Goal: Communication & Community: Participate in discussion

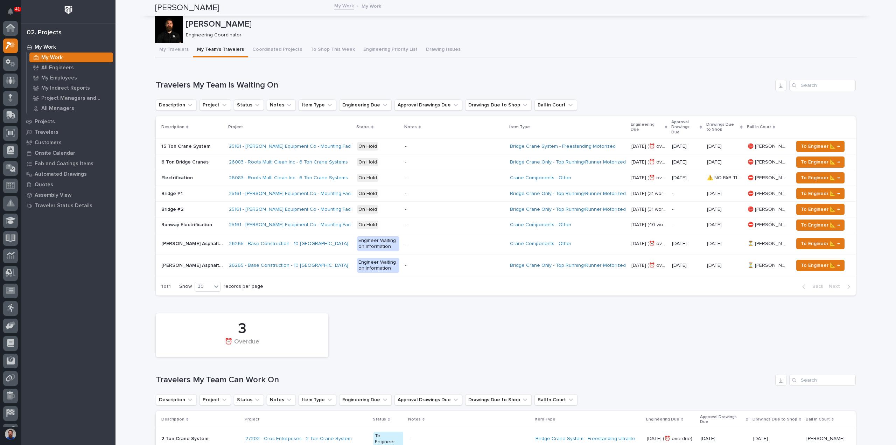
scroll to position [18, 0]
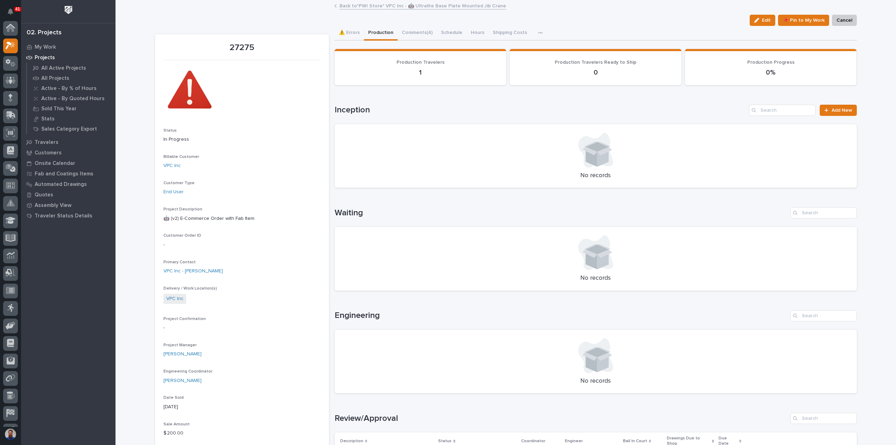
scroll to position [18, 0]
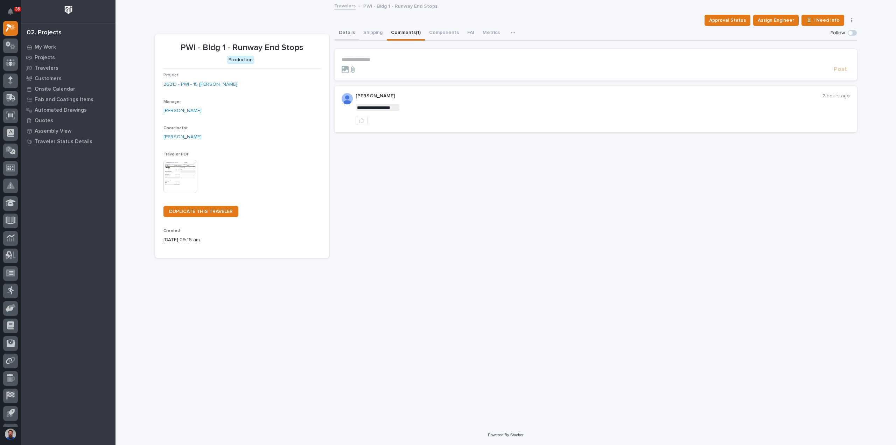
drag, startPoint x: 351, startPoint y: 31, endPoint x: 378, endPoint y: 39, distance: 28.5
click at [351, 31] on button "Details" at bounding box center [347, 33] width 25 height 15
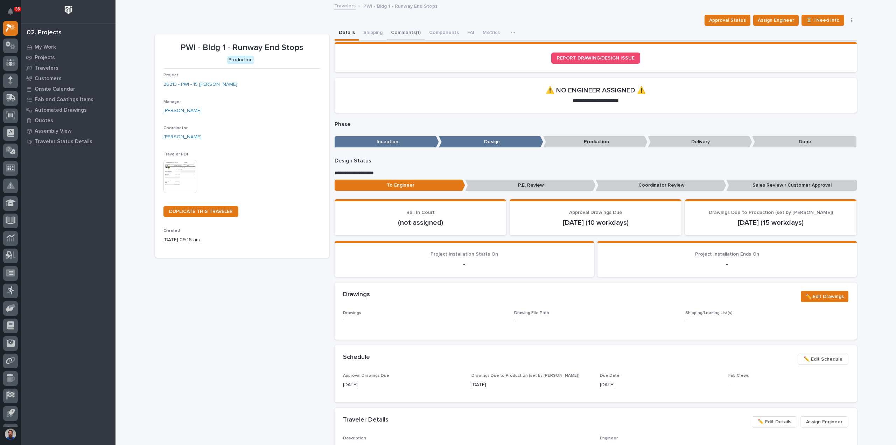
click at [390, 29] on button "Comments (1)" at bounding box center [406, 33] width 38 height 15
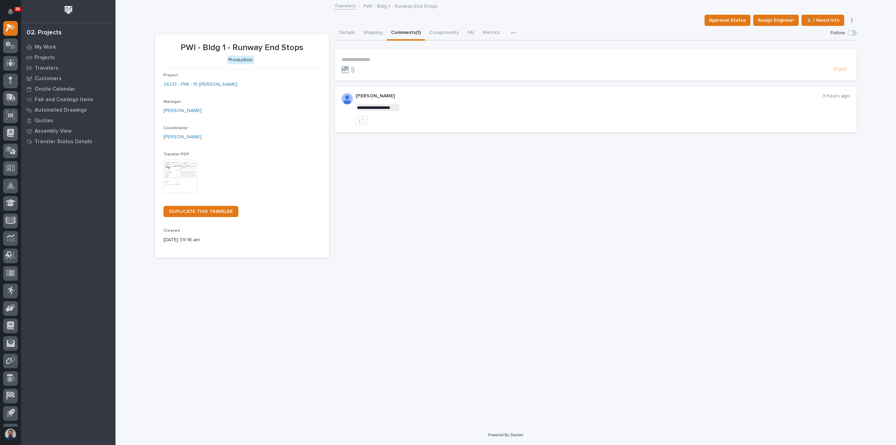
click at [390, 64] on form "**********" at bounding box center [596, 65] width 508 height 17
click at [391, 61] on p "**********" at bounding box center [596, 60] width 508 height 6
click at [555, 61] on span "**********" at bounding box center [466, 60] width 178 height 5
click at [838, 70] on span "Post" at bounding box center [840, 73] width 13 height 8
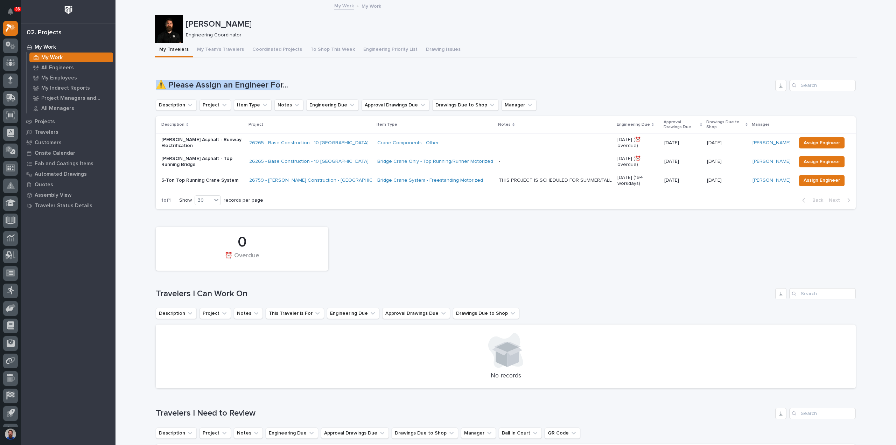
drag, startPoint x: 137, startPoint y: 84, endPoint x: 286, endPoint y: 82, distance: 148.8
click at [286, 82] on h1 "⚠️ Please Assign an Engineer For..." at bounding box center [464, 85] width 617 height 10
drag, startPoint x: 303, startPoint y: 82, endPoint x: 146, endPoint y: 81, distance: 156.9
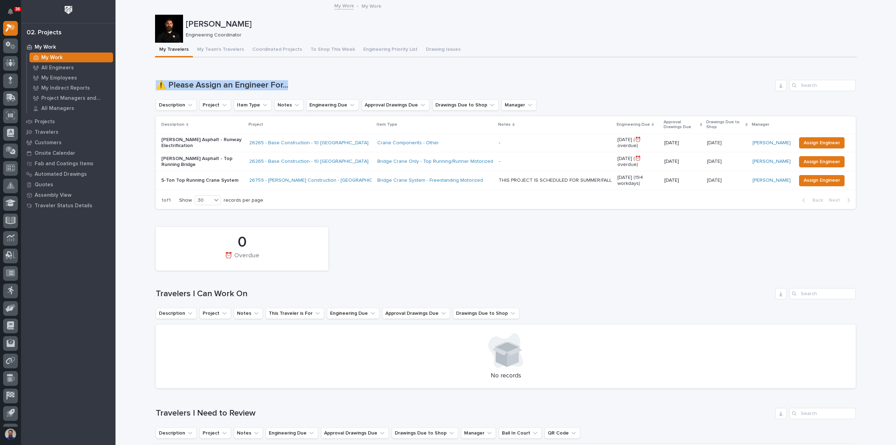
drag, startPoint x: 141, startPoint y: 83, endPoint x: 333, endPoint y: 80, distance: 191.5
click at [333, 80] on h1 "⚠️ Please Assign an Engineer For..." at bounding box center [464, 85] width 617 height 10
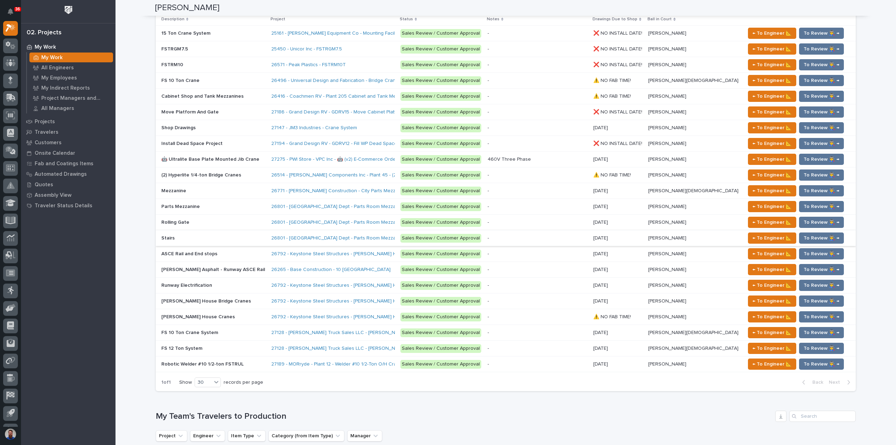
scroll to position [793, 0]
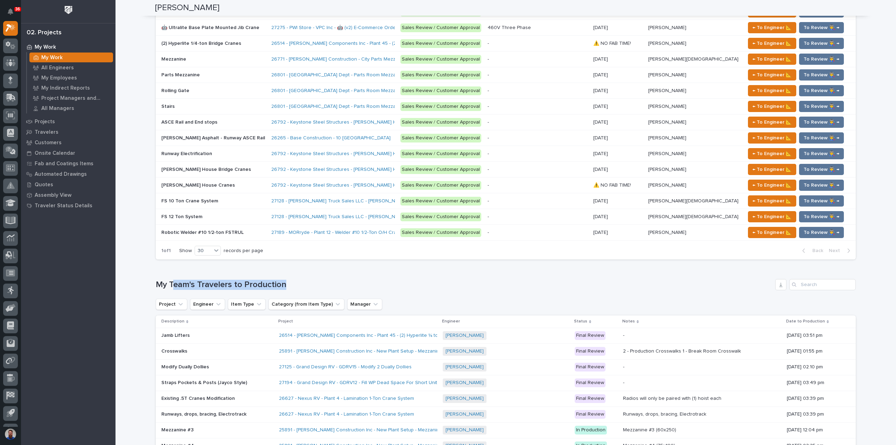
drag, startPoint x: 298, startPoint y: 281, endPoint x: 148, endPoint y: 285, distance: 149.2
click at [156, 285] on h1 "My Team's Travelers to Production" at bounding box center [464, 285] width 617 height 10
drag, startPoint x: 133, startPoint y: 281, endPoint x: 311, endPoint y: 279, distance: 177.5
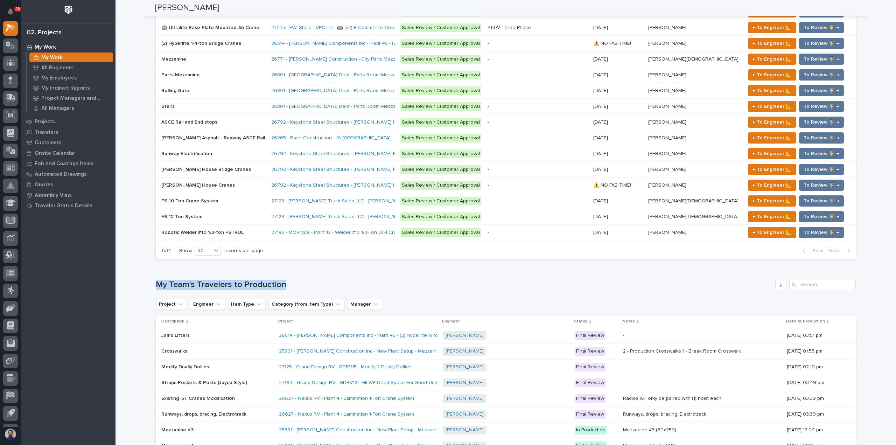
click at [312, 280] on h1 "My Team's Travelers to Production" at bounding box center [464, 285] width 617 height 10
drag, startPoint x: 323, startPoint y: 278, endPoint x: 136, endPoint y: 280, distance: 187.0
drag, startPoint x: 140, startPoint y: 279, endPoint x: 280, endPoint y: 278, distance: 139.7
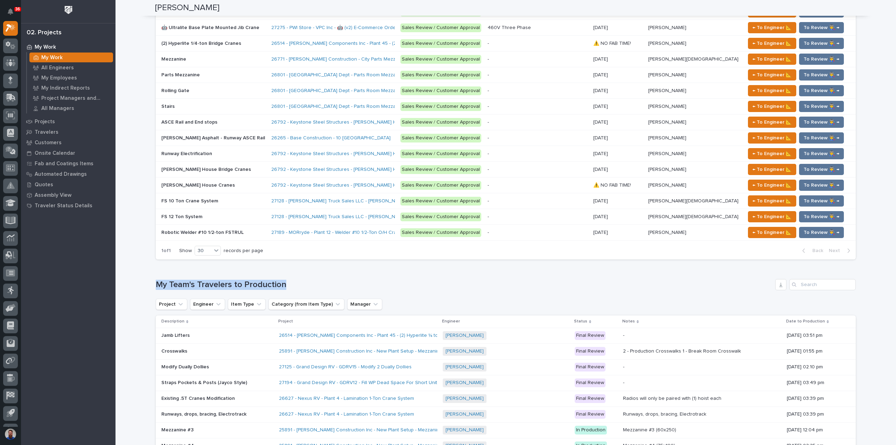
click at [228, 285] on h1 "My Team's Travelers to Production" at bounding box center [464, 285] width 617 height 10
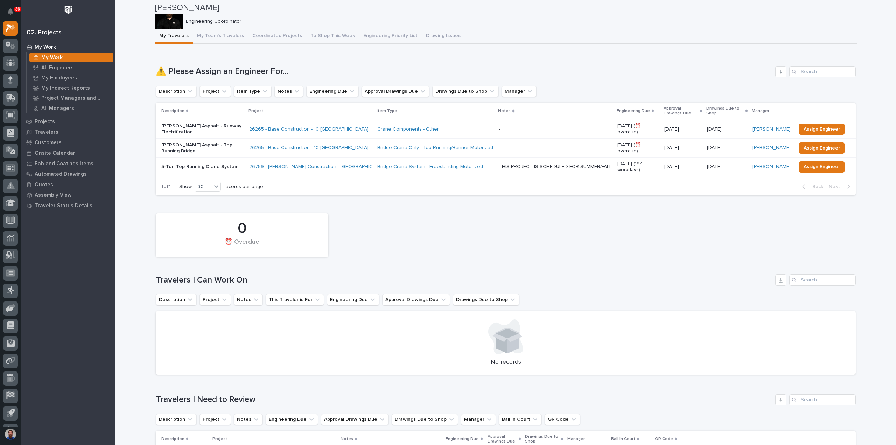
scroll to position [0, 0]
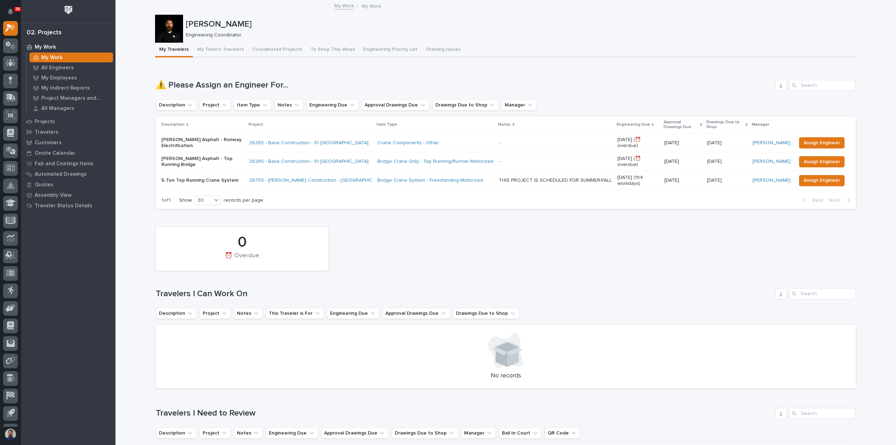
drag, startPoint x: 46, startPoint y: 123, endPoint x: 98, endPoint y: 38, distance: 99.8
click at [509, 257] on div "0 ⏰ Overdue" at bounding box center [505, 248] width 707 height 51
click at [323, 48] on button "To Shop This Week" at bounding box center [332, 50] width 53 height 15
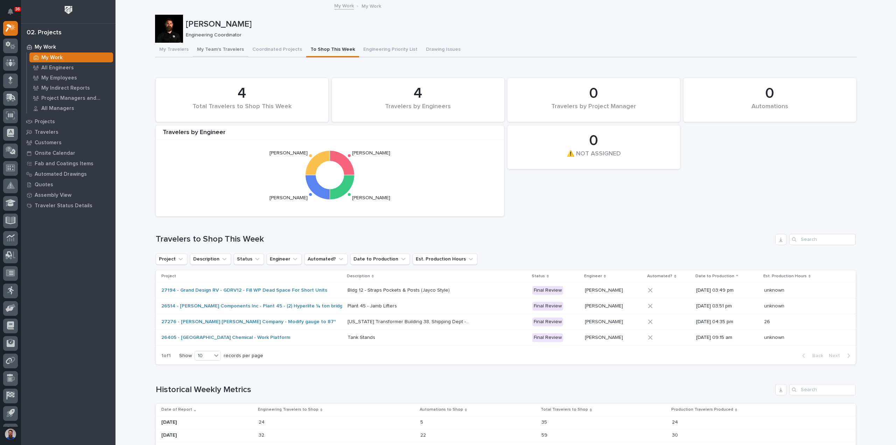
click at [224, 51] on button "My Team's Travelers" at bounding box center [220, 50] width 55 height 15
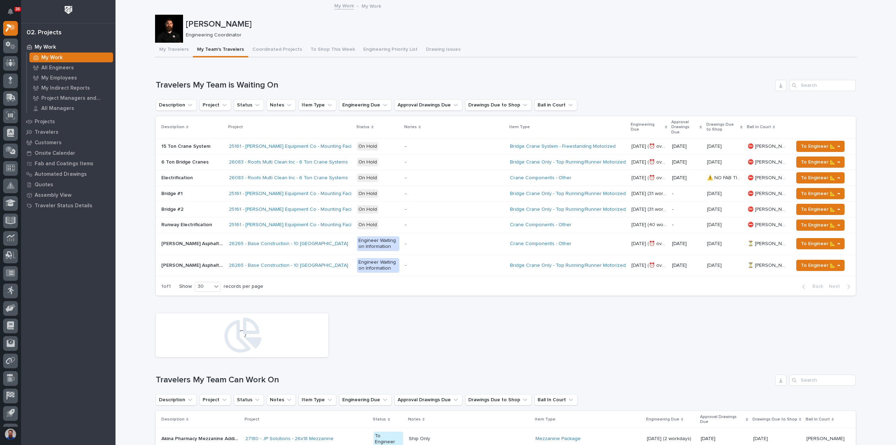
scroll to position [187, 0]
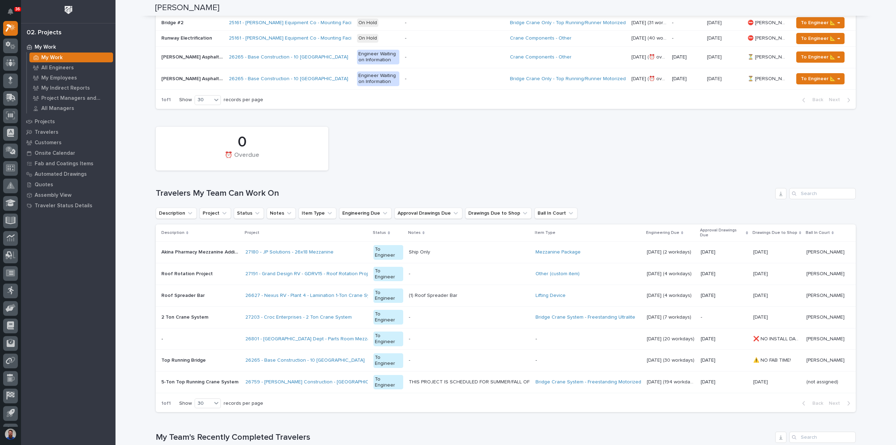
click at [779, 268] on div "11/05/2025 11/05/2025" at bounding box center [778, 274] width 48 height 12
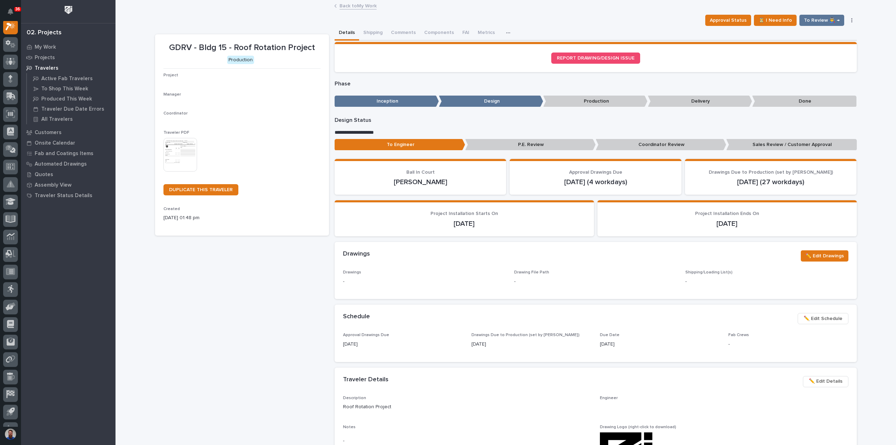
scroll to position [18, 0]
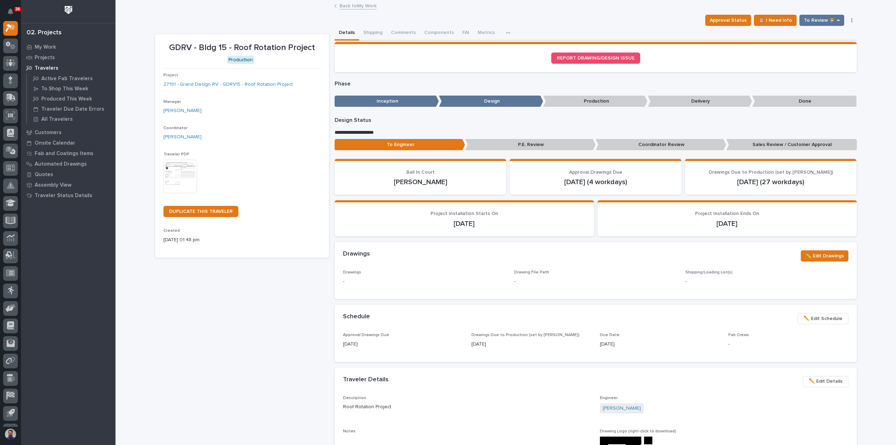
click at [184, 173] on img at bounding box center [181, 177] width 34 height 34
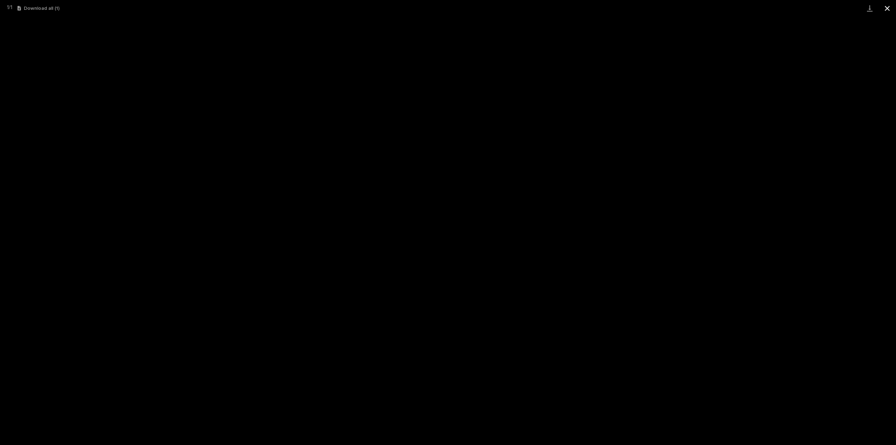
click at [887, 8] on button "Close gallery" at bounding box center [888, 8] width 18 height 16
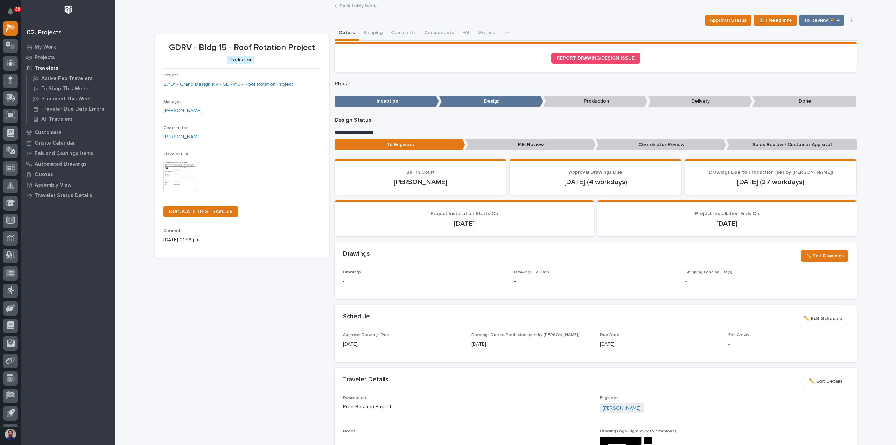
click at [249, 86] on link "27191 - Grand Design RV - GDRV15 - Roof Rotation Project" at bounding box center [229, 84] width 130 height 7
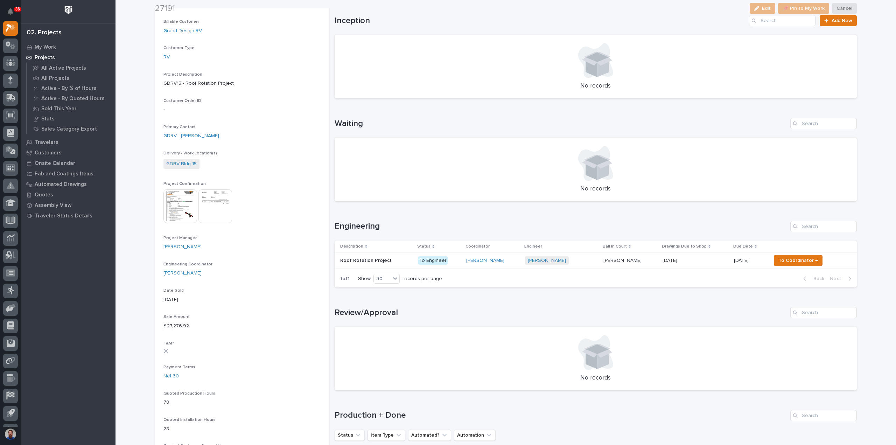
scroll to position [140, 0]
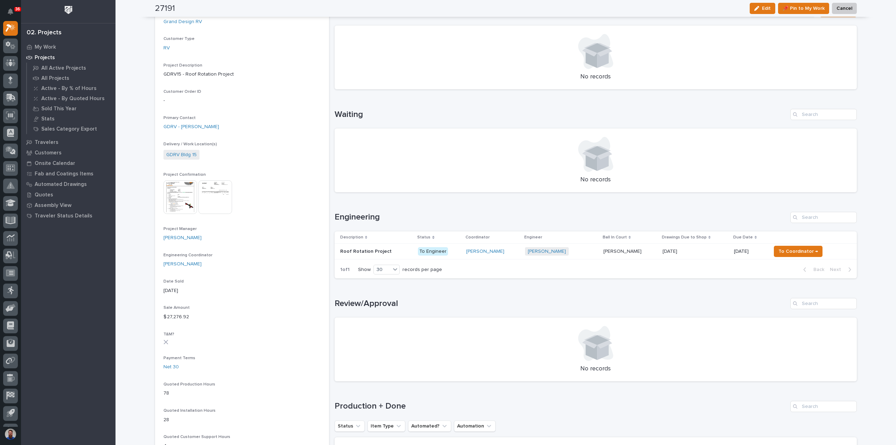
click at [177, 197] on img at bounding box center [181, 197] width 34 height 34
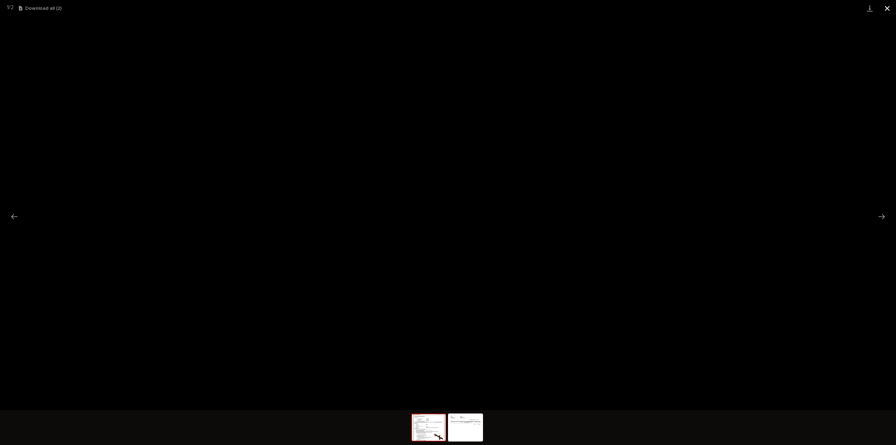
click at [888, 4] on button "Close gallery" at bounding box center [888, 8] width 18 height 16
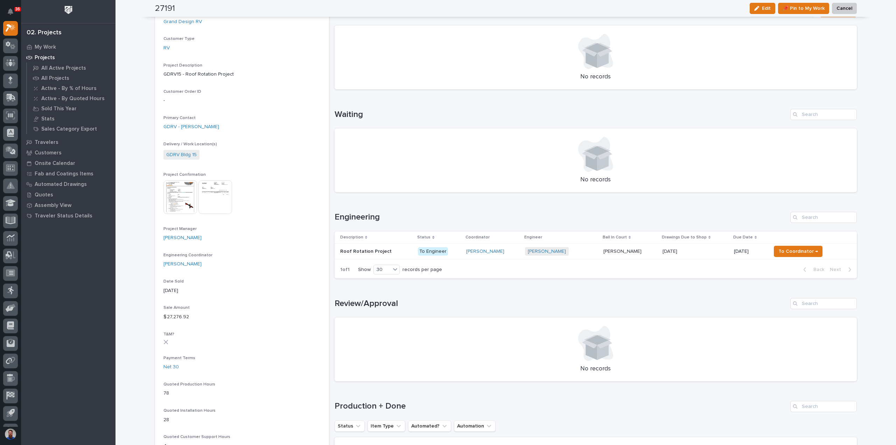
click at [395, 252] on p at bounding box center [376, 252] width 72 height 6
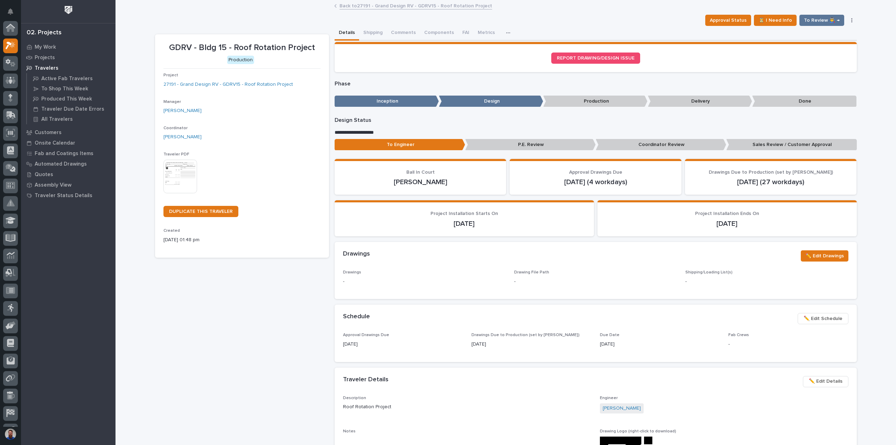
scroll to position [18, 0]
click at [394, 30] on button "Comments" at bounding box center [403, 33] width 33 height 15
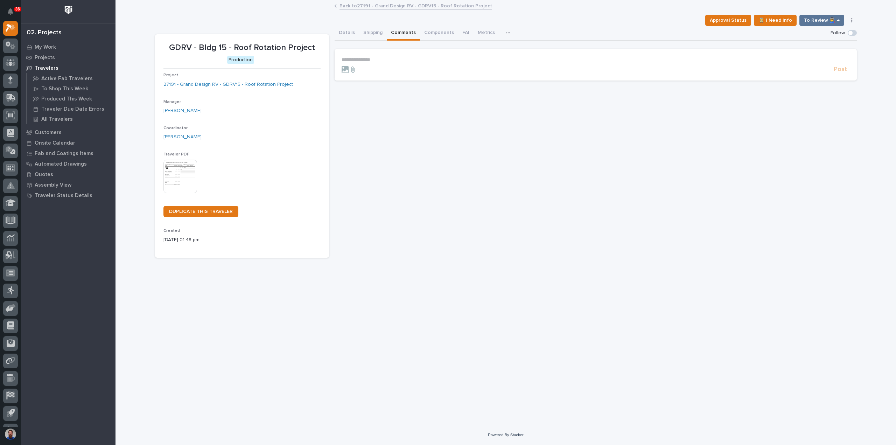
drag, startPoint x: 382, startPoint y: 53, endPoint x: 382, endPoint y: 58, distance: 5.3
click at [382, 54] on section "**********" at bounding box center [596, 65] width 522 height 32
click at [382, 59] on p "**********" at bounding box center [596, 60] width 508 height 6
click at [840, 69] on span "Post" at bounding box center [840, 73] width 13 height 8
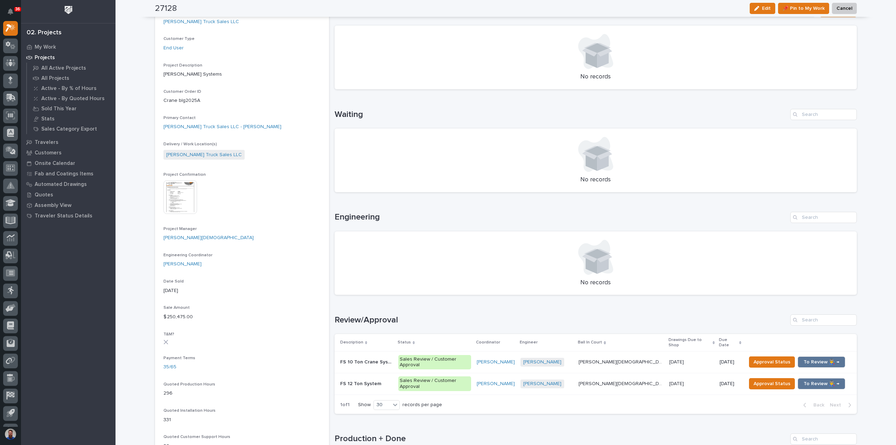
scroll to position [233, 0]
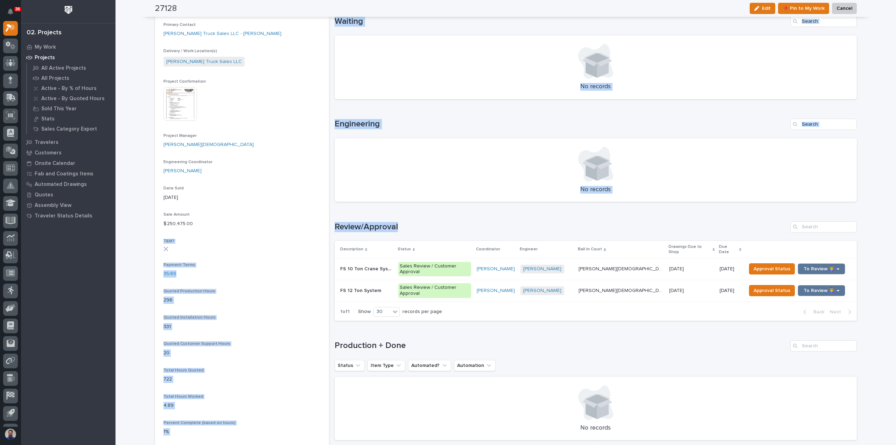
drag, startPoint x: 395, startPoint y: 227, endPoint x: 324, endPoint y: 222, distance: 70.9
click at [324, 222] on div "27128 Status In Progress Billable Customer Ruble Truck Sales LLC Customer Type …" at bounding box center [506, 239] width 702 height 892
click at [380, 225] on h1 "Review/Approval" at bounding box center [561, 227] width 453 height 10
click at [415, 226] on h1 "Review/Approval" at bounding box center [561, 227] width 453 height 10
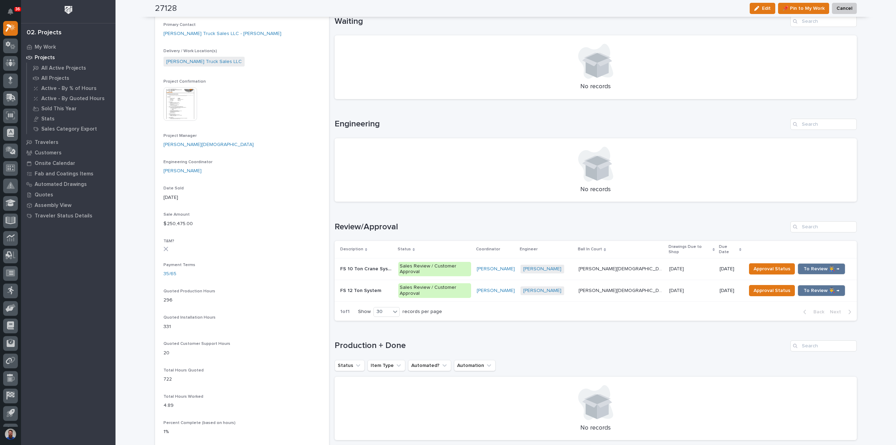
click at [407, 229] on h1 "Review/Approval" at bounding box center [561, 227] width 453 height 10
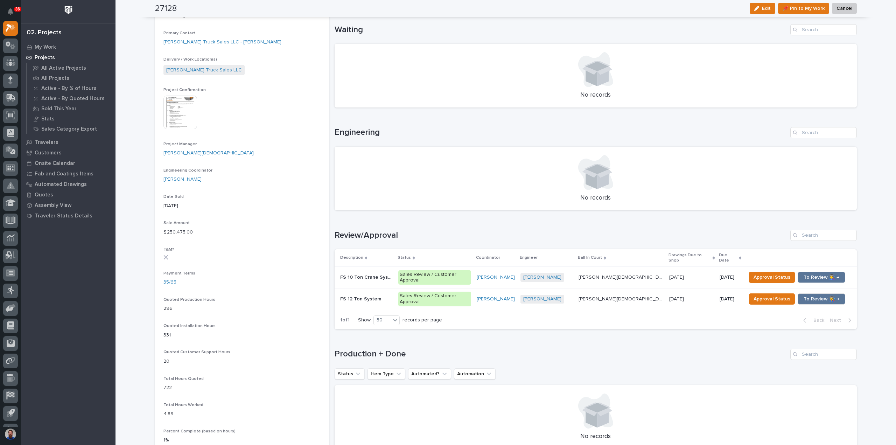
scroll to position [327, 0]
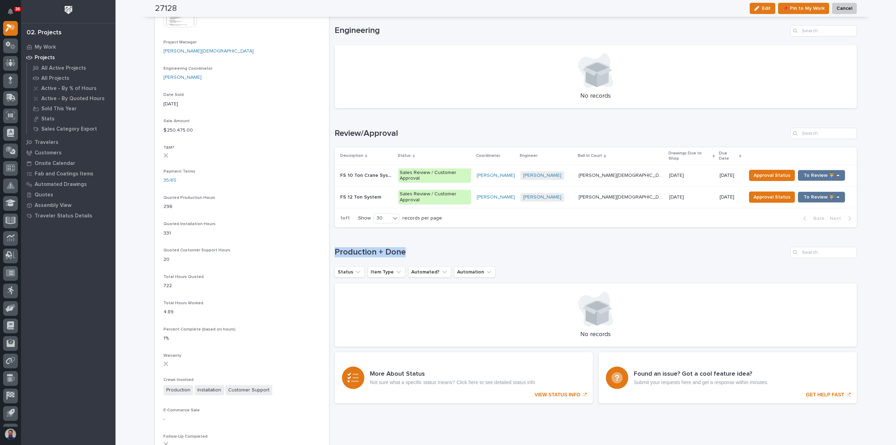
drag, startPoint x: 426, startPoint y: 229, endPoint x: 331, endPoint y: 231, distance: 94.5
click at [331, 231] on div "27128 Status In Progress Billable Customer Ruble Truck Sales LLC Customer Type …" at bounding box center [506, 145] width 702 height 892
drag, startPoint x: 399, startPoint y: 234, endPoint x: 332, endPoint y: 236, distance: 67.2
click at [335, 247] on h1 "Production + Done" at bounding box center [561, 252] width 453 height 10
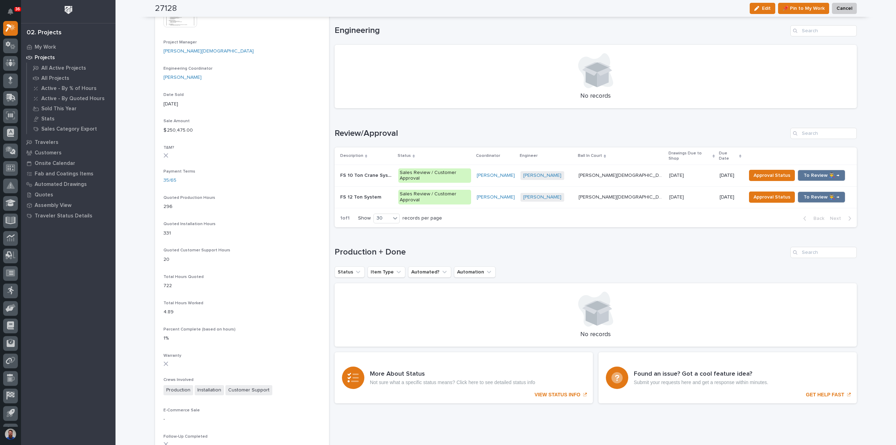
click at [414, 123] on div "Loading... Saving… Review/Approval Description Status Coordinator Engineer Ball…" at bounding box center [596, 173] width 522 height 119
drag, startPoint x: 410, startPoint y: 131, endPoint x: 335, endPoint y: 131, distance: 74.9
click at [335, 131] on h1 "Review/Approval" at bounding box center [561, 134] width 453 height 10
drag, startPoint x: 425, startPoint y: 223, endPoint x: 358, endPoint y: 227, distance: 67.7
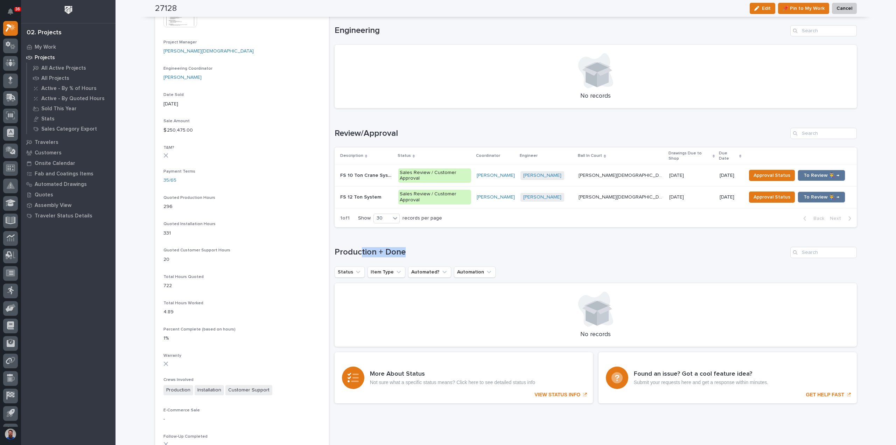
click at [358, 233] on div "Loading... Saving… Production + Done Status Item Type Automated? Automation No …" at bounding box center [596, 293] width 522 height 120
click at [357, 233] on div "Loading... Saving… Production + Done Status Item Type Automated? Automation No …" at bounding box center [596, 293] width 522 height 120
click at [338, 247] on h1 "Production + Done" at bounding box center [561, 252] width 453 height 10
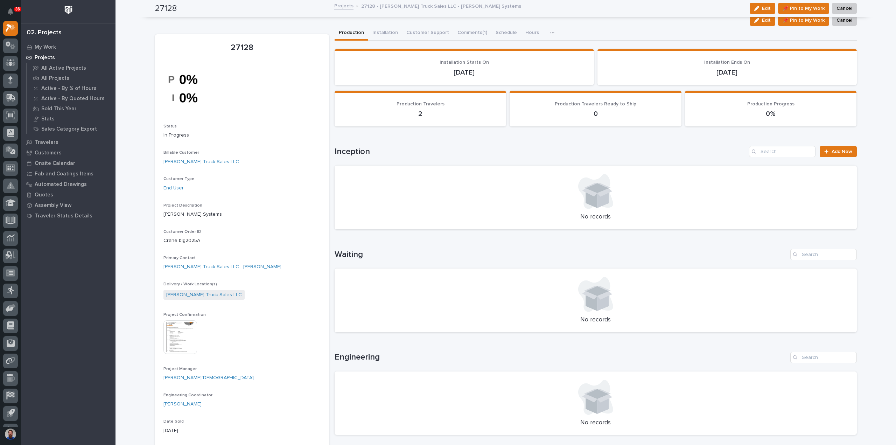
scroll to position [0, 0]
drag, startPoint x: 229, startPoint y: 47, endPoint x: 260, endPoint y: 47, distance: 30.8
click at [260, 47] on p "27128" at bounding box center [242, 48] width 157 height 10
click at [256, 45] on p "27128" at bounding box center [242, 48] width 157 height 10
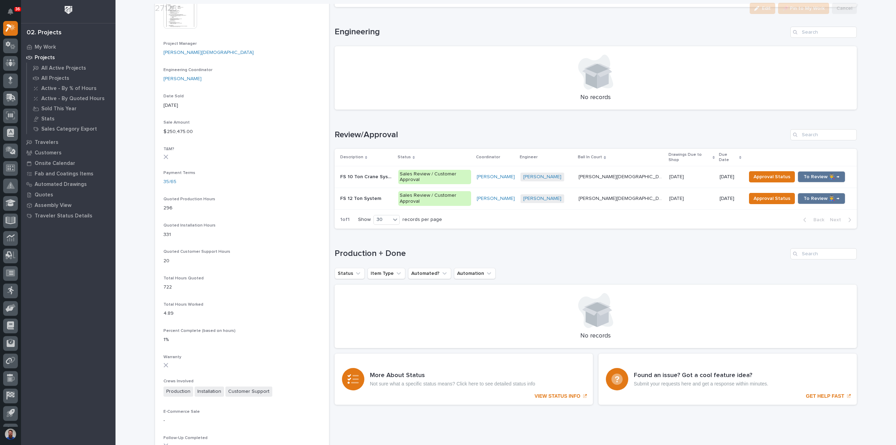
scroll to position [327, 0]
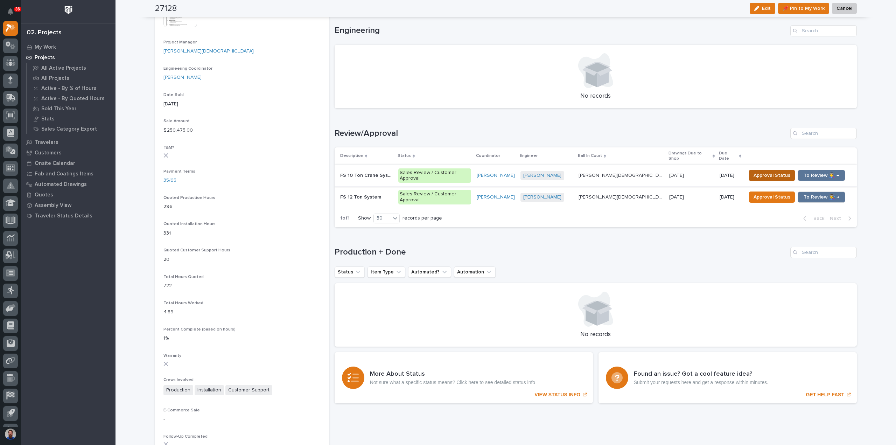
click at [754, 171] on span "Approval Status" at bounding box center [772, 175] width 37 height 8
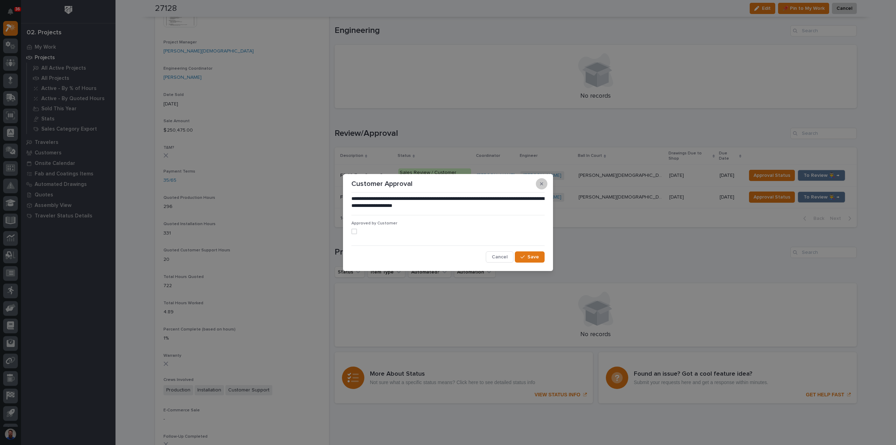
click at [541, 185] on icon "button" at bounding box center [541, 183] width 3 height 5
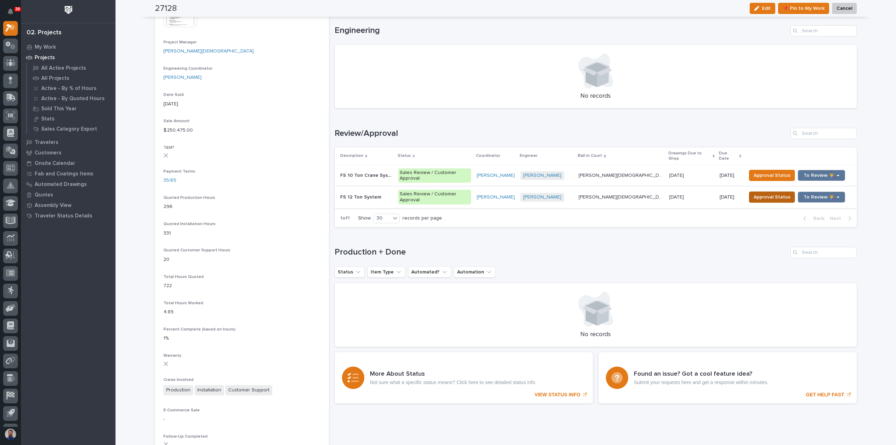
click at [754, 193] on span "Approval Status" at bounding box center [772, 197] width 37 height 8
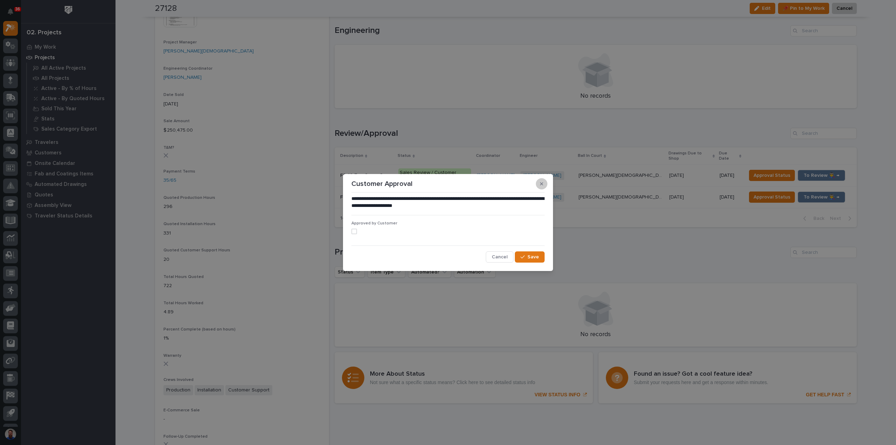
click at [542, 186] on icon "button" at bounding box center [541, 183] width 3 height 5
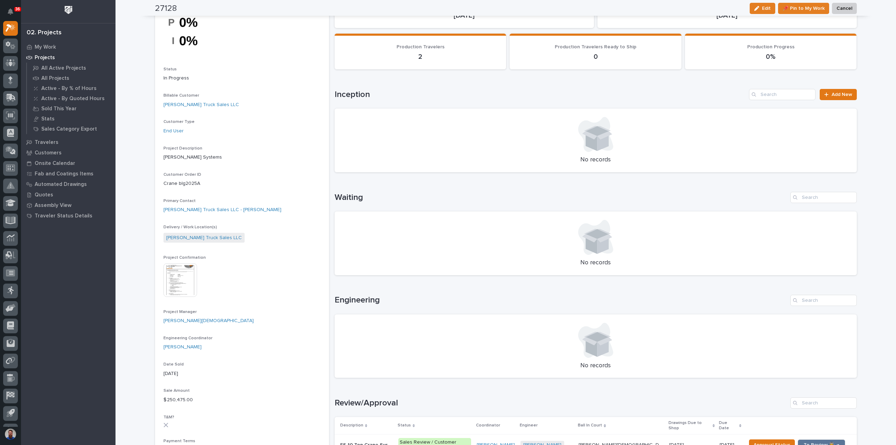
scroll to position [0, 0]
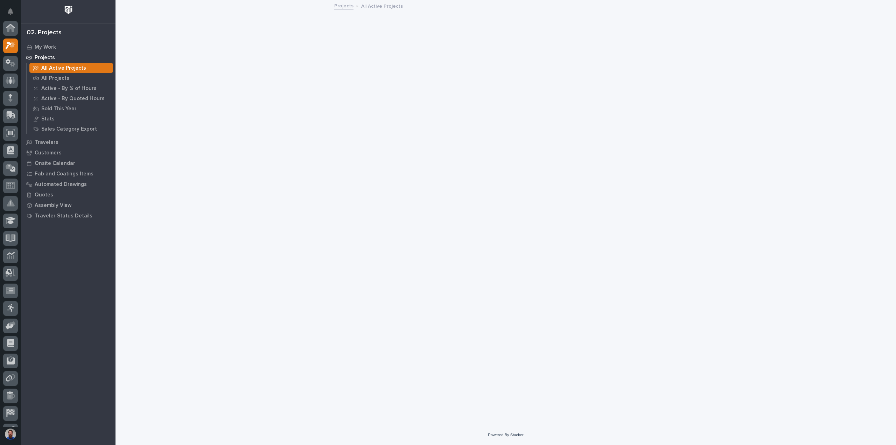
scroll to position [18, 0]
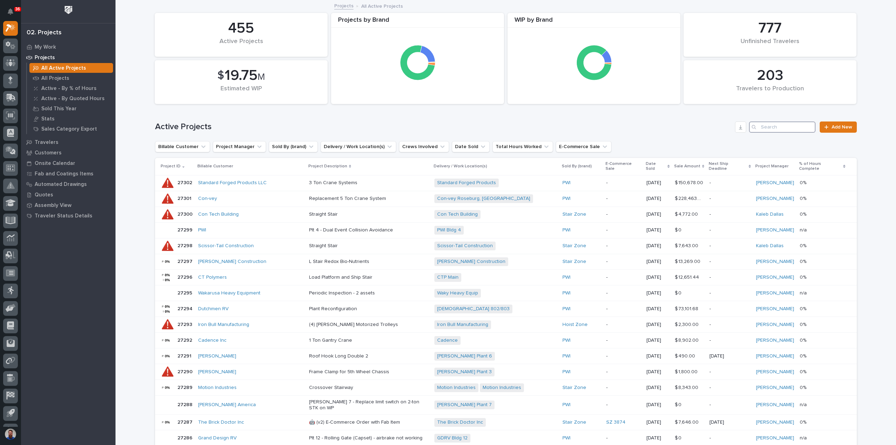
click at [781, 128] on input "Search" at bounding box center [782, 126] width 67 height 11
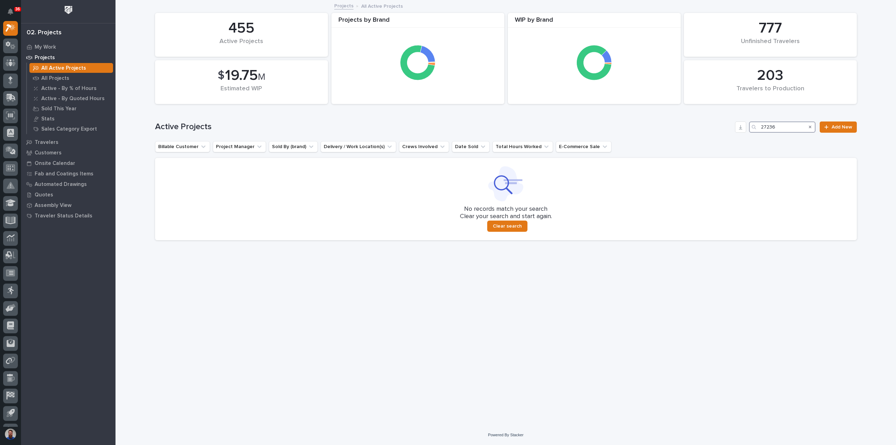
type input "27236"
click at [784, 125] on input "27236" at bounding box center [782, 126] width 67 height 11
click at [47, 77] on p "All Projects" at bounding box center [55, 78] width 28 height 6
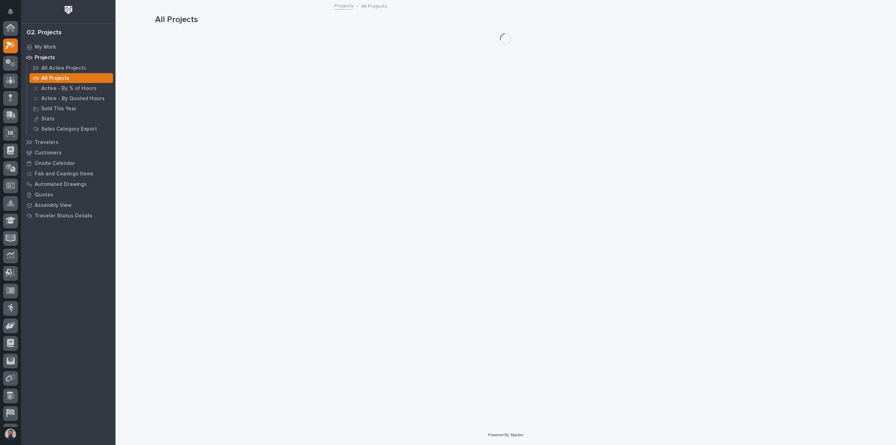
scroll to position [18, 0]
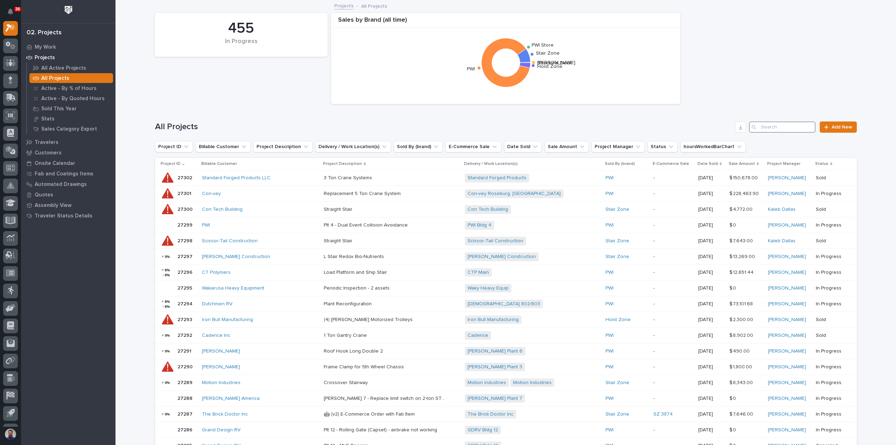
click at [787, 127] on input "Search" at bounding box center [782, 126] width 67 height 11
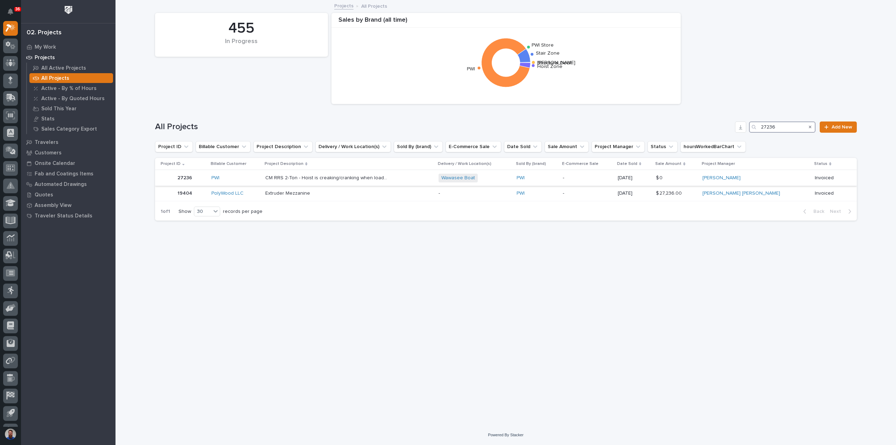
type input "27236"
click at [249, 179] on div "PWI" at bounding box center [235, 178] width 48 height 6
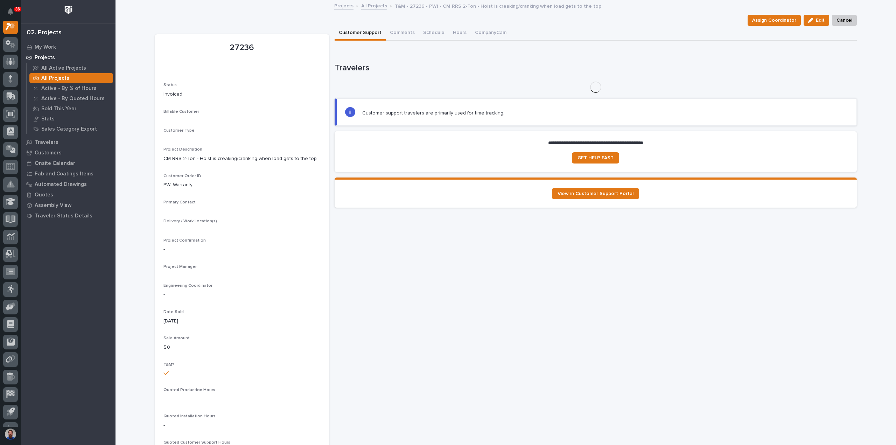
scroll to position [18, 0]
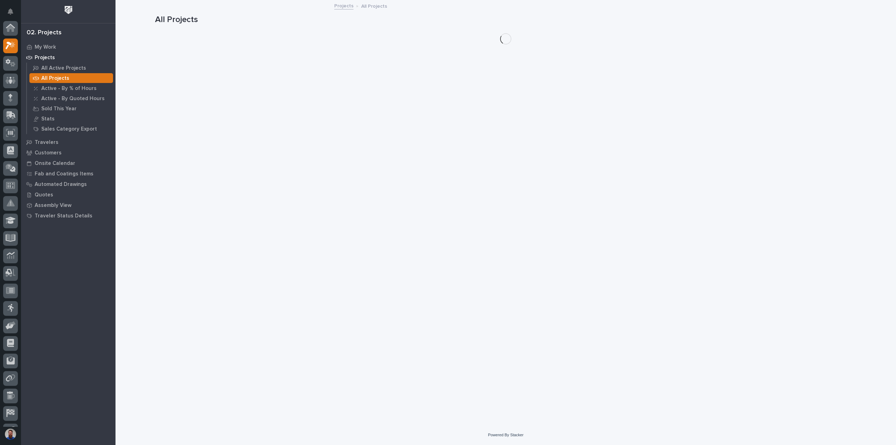
scroll to position [19, 0]
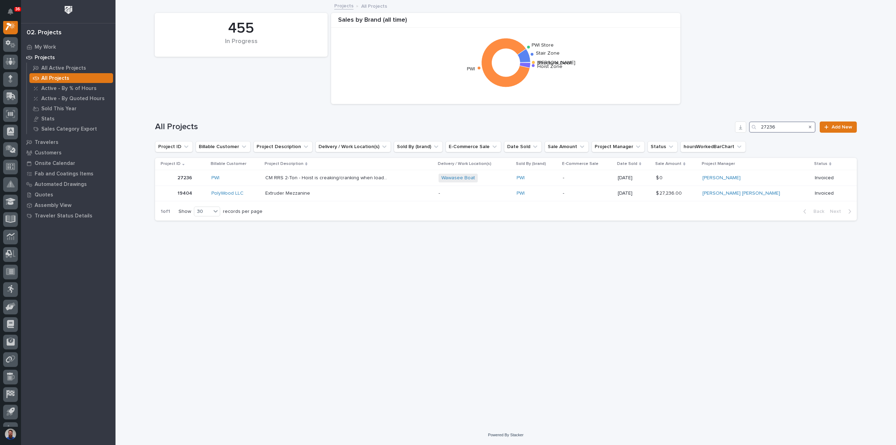
click at [792, 125] on input "27236" at bounding box center [782, 126] width 67 height 11
click at [791, 126] on input "27236" at bounding box center [782, 126] width 67 height 11
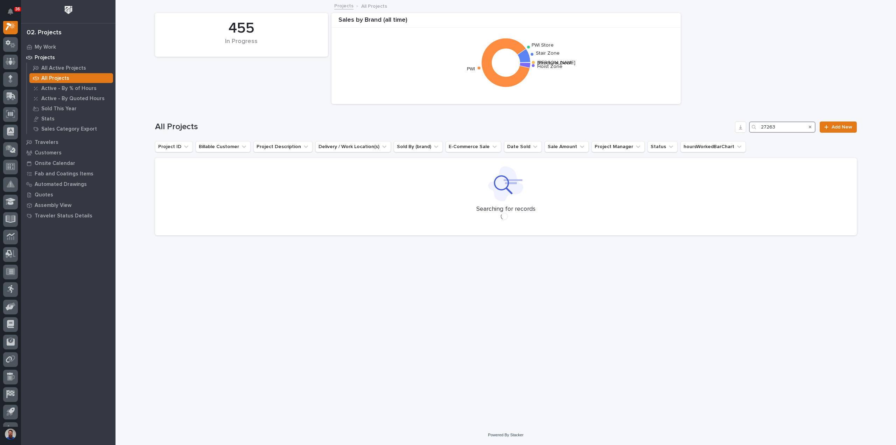
scroll to position [18, 0]
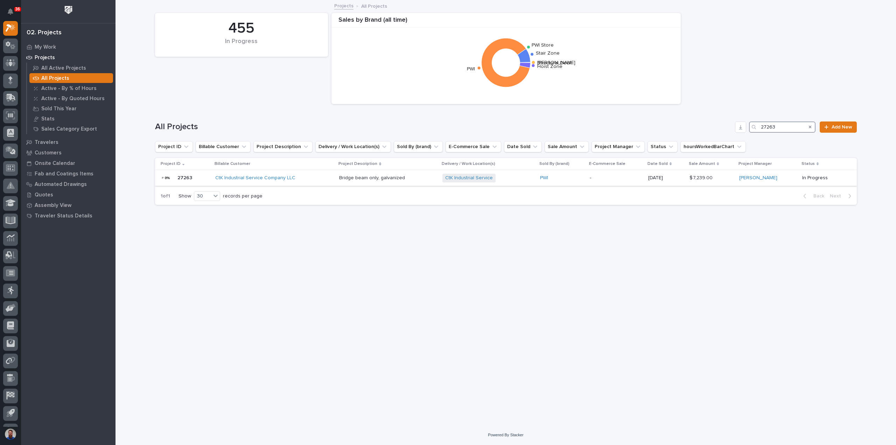
type input "27263"
click at [311, 179] on div "CtK Industrial Service Company LLC" at bounding box center [274, 178] width 118 height 6
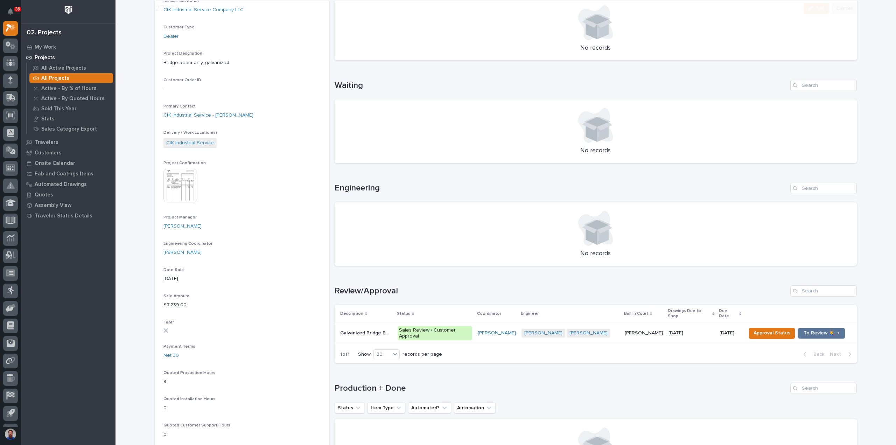
scroll to position [280, 0]
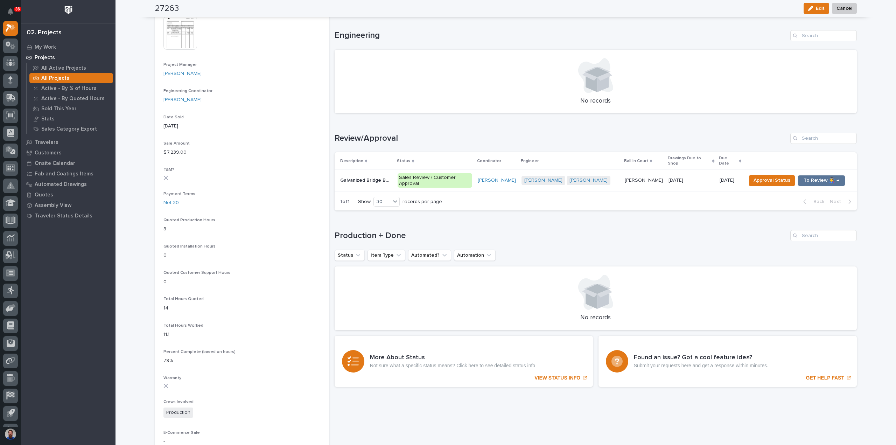
click at [377, 176] on div "Galvanized Bridge Beam Galvanized Bridge Beam" at bounding box center [366, 181] width 52 height 12
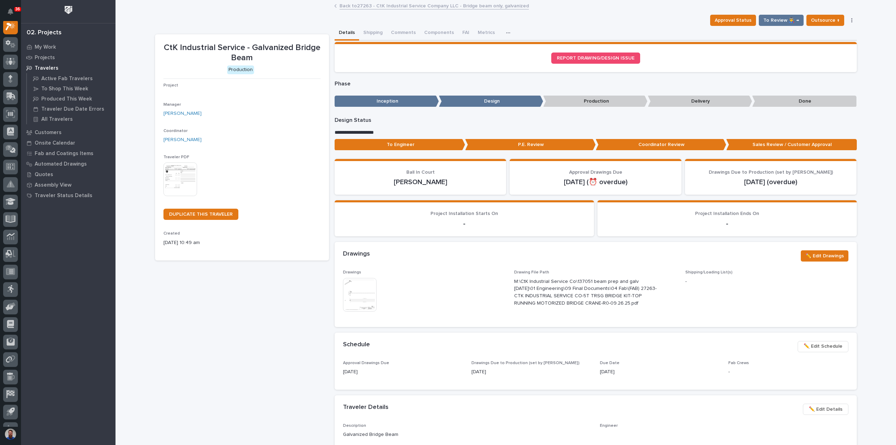
scroll to position [18, 0]
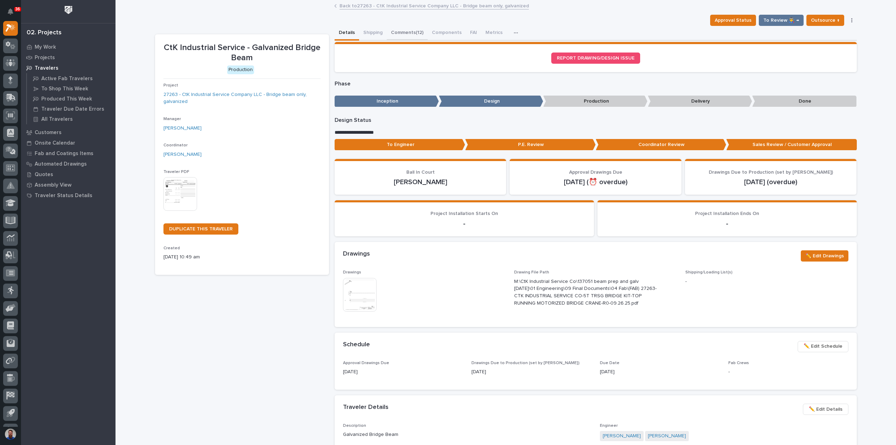
click at [412, 26] on button "Comments (12)" at bounding box center [407, 33] width 41 height 15
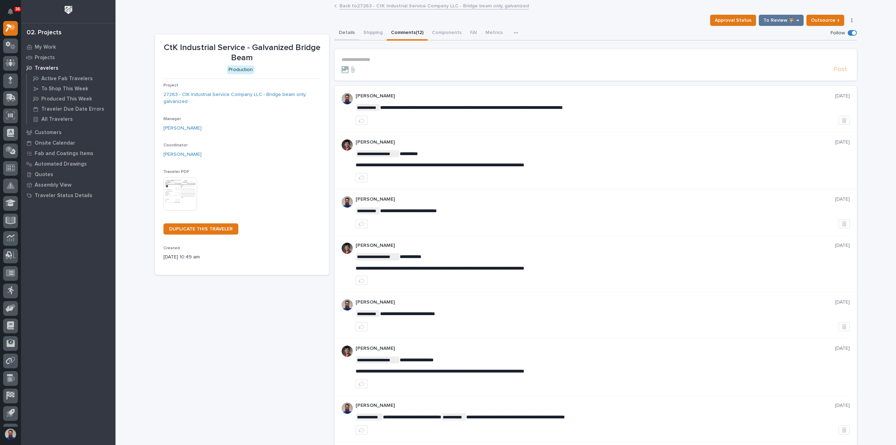
click at [341, 32] on button "Details" at bounding box center [347, 33] width 25 height 15
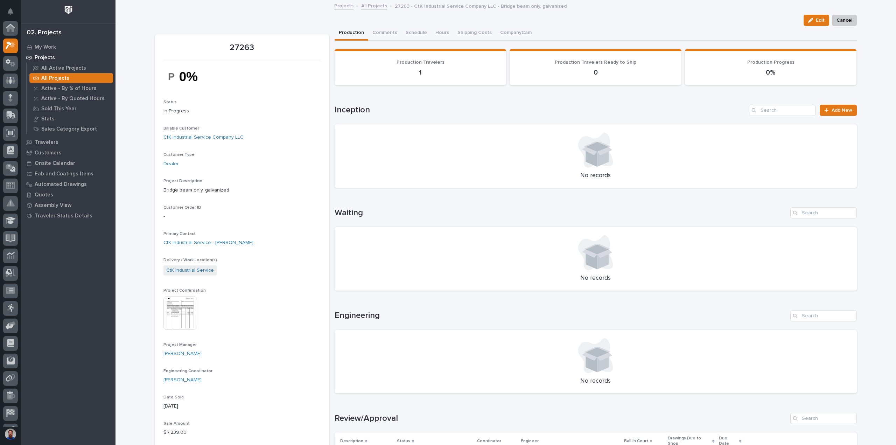
scroll to position [19, 0]
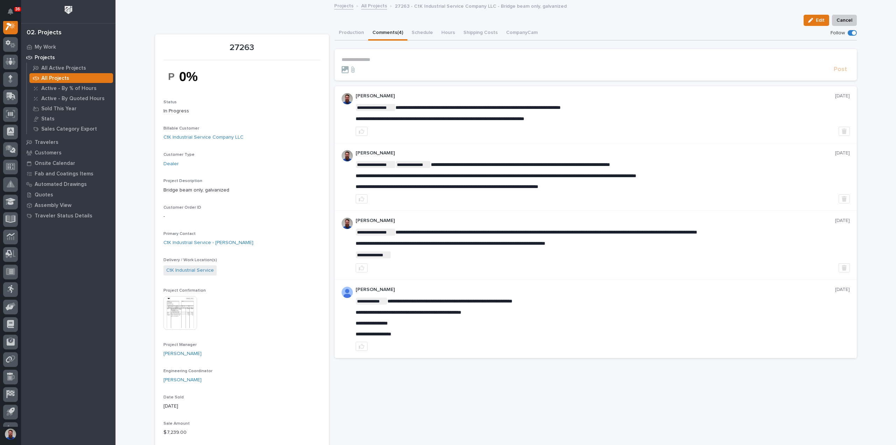
click at [399, 33] on button "Comments (4)" at bounding box center [387, 33] width 39 height 15
drag, startPoint x: 417, startPoint y: 105, endPoint x: 518, endPoint y: 127, distance: 103.8
click at [518, 127] on div at bounding box center [603, 131] width 494 height 9
drag, startPoint x: 526, startPoint y: 116, endPoint x: 489, endPoint y: 111, distance: 37.5
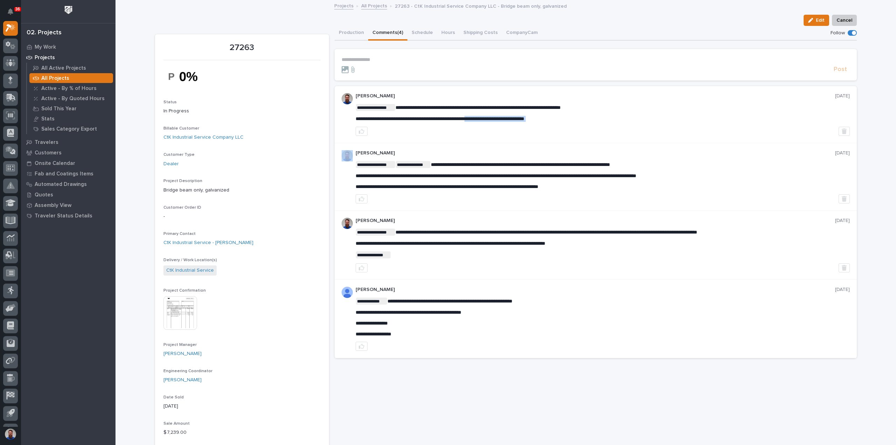
click at [489, 111] on div "**********" at bounding box center [603, 114] width 494 height 43
click at [489, 111] on div "**********" at bounding box center [603, 113] width 494 height 18
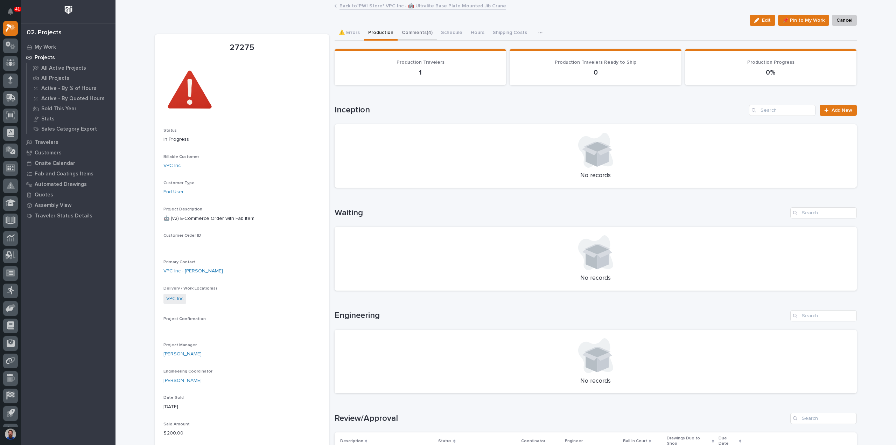
click at [412, 34] on button "Comments (4)" at bounding box center [417, 33] width 39 height 15
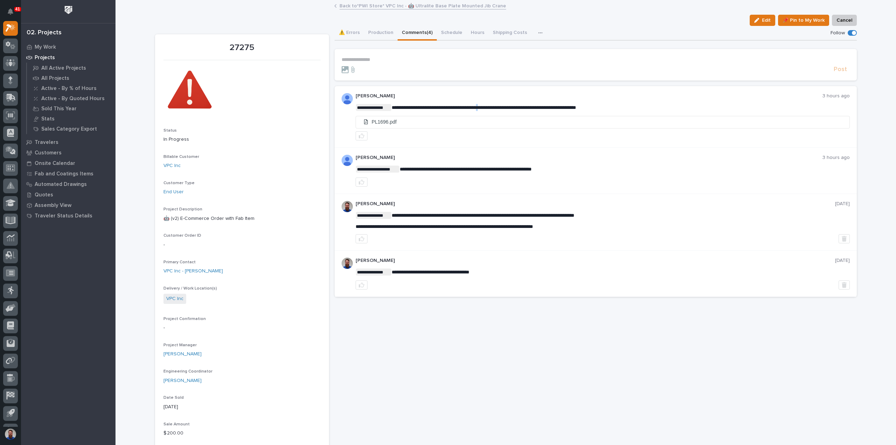
drag, startPoint x: 401, startPoint y: 107, endPoint x: 431, endPoint y: 105, distance: 29.8
click at [490, 105] on span "**********" at bounding box center [484, 107] width 185 height 5
drag, startPoint x: 565, startPoint y: 103, endPoint x: 489, endPoint y: 107, distance: 76.4
click at [489, 107] on div "**********" at bounding box center [603, 116] width 494 height 47
click at [489, 107] on span "**********" at bounding box center [484, 107] width 185 height 5
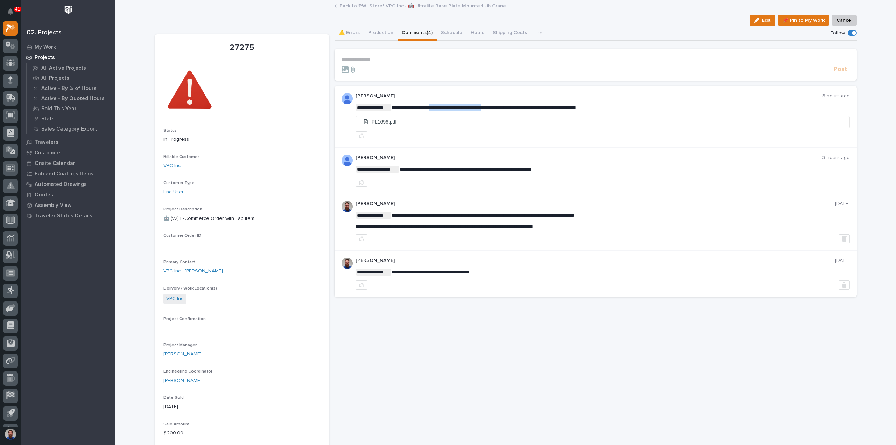
drag, startPoint x: 434, startPoint y: 106, endPoint x: 499, endPoint y: 105, distance: 64.4
click at [497, 106] on span "**********" at bounding box center [484, 107] width 185 height 5
click at [499, 105] on span "**********" at bounding box center [484, 107] width 185 height 5
drag, startPoint x: 616, startPoint y: 107, endPoint x: 539, endPoint y: 111, distance: 77.8
click at [539, 111] on p "**********" at bounding box center [603, 107] width 494 height 7
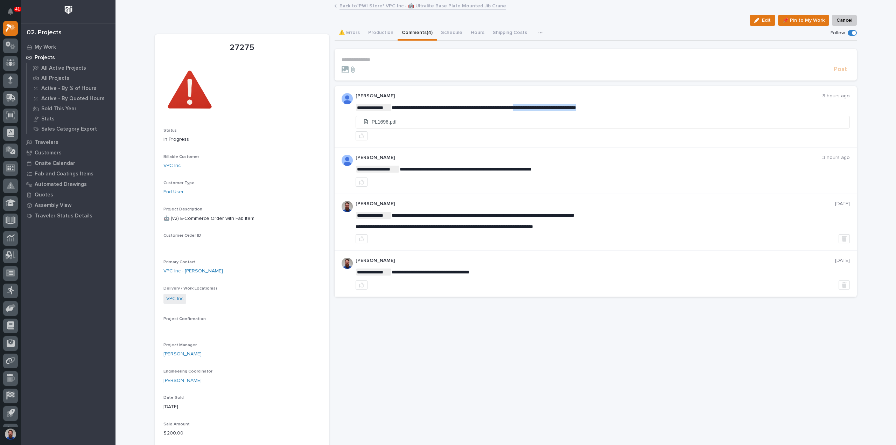
click at [539, 111] on p "**********" at bounding box center [603, 107] width 494 height 7
drag, startPoint x: 391, startPoint y: 107, endPoint x: 514, endPoint y: 109, distance: 123.3
click at [513, 112] on div "**********" at bounding box center [603, 116] width 494 height 25
click at [514, 109] on span "**********" at bounding box center [484, 107] width 185 height 5
drag, startPoint x: 569, startPoint y: 167, endPoint x: 494, endPoint y: 169, distance: 75.3
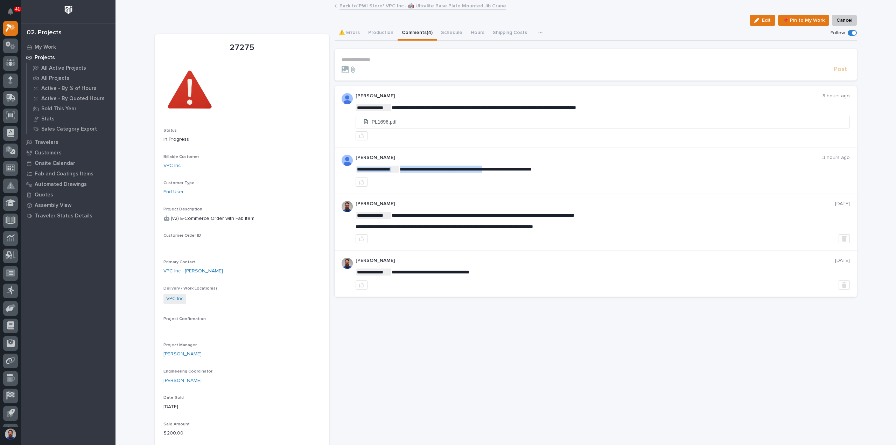
click at [493, 169] on span "**********" at bounding box center [466, 169] width 132 height 5
click at [475, 168] on span "**********" at bounding box center [466, 169] width 132 height 5
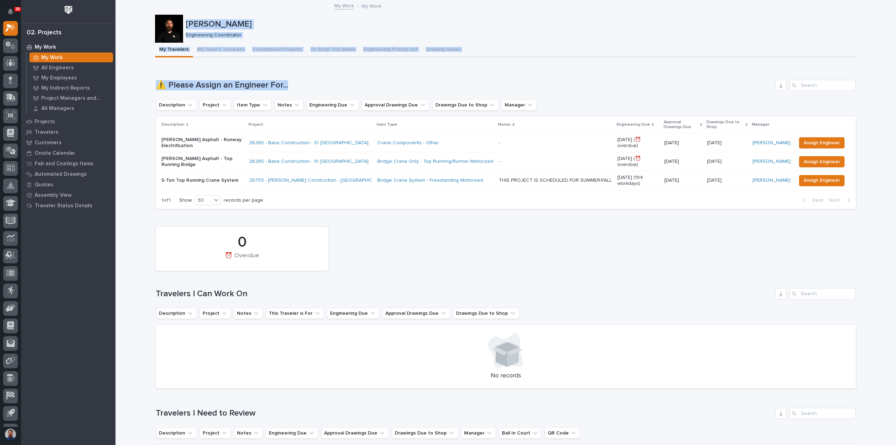
drag, startPoint x: 155, startPoint y: 23, endPoint x: 501, endPoint y: 75, distance: 350.2
click at [501, 75] on div "Loading... Saving… ⚠️ Please Assign an Engineer For... Description Project Item…" at bounding box center [506, 140] width 700 height 149
drag, startPoint x: 423, startPoint y: 80, endPoint x: 143, endPoint y: 25, distance: 286.3
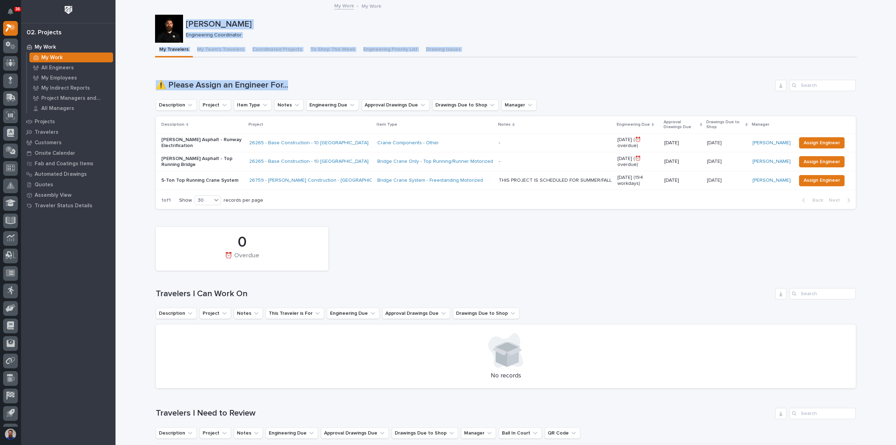
drag, startPoint x: 129, startPoint y: 21, endPoint x: 330, endPoint y: 81, distance: 210.1
click at [330, 81] on h1 "⚠️ Please Assign an Engineer For..." at bounding box center [464, 85] width 617 height 10
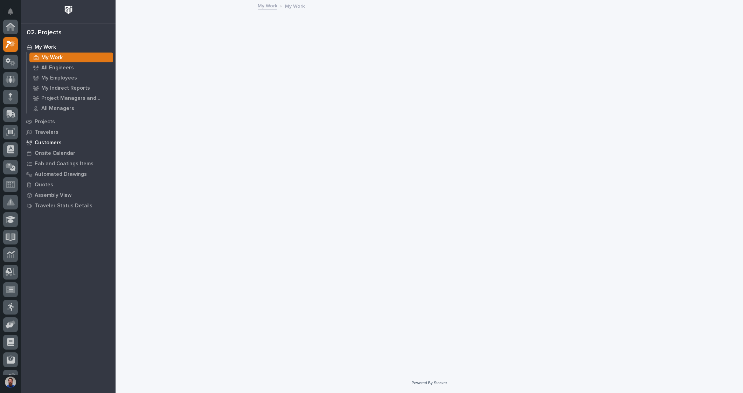
scroll to position [18, 0]
click at [53, 125] on div "Projects" at bounding box center [68, 122] width 91 height 10
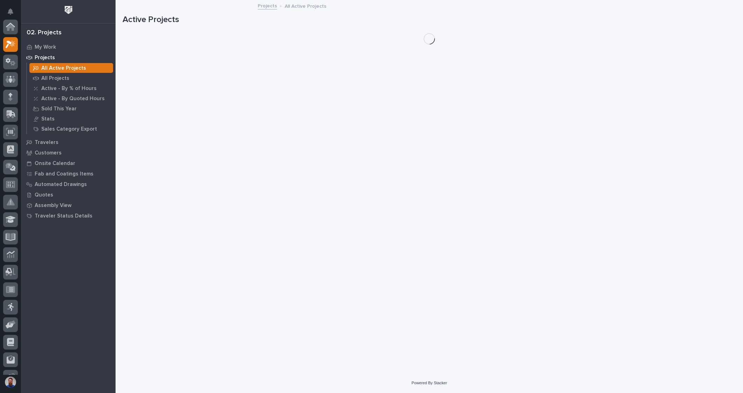
scroll to position [18, 0]
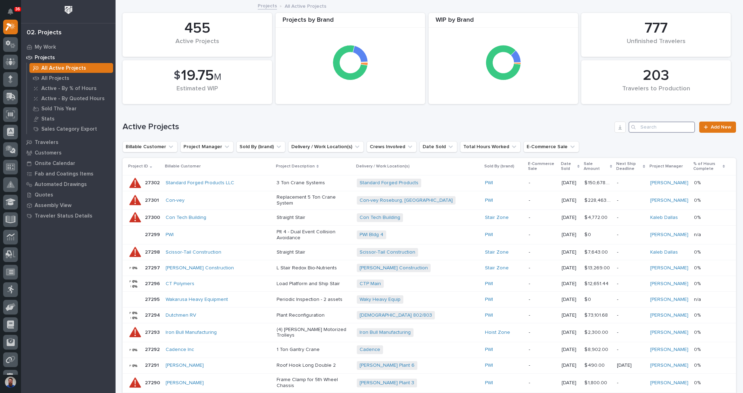
click at [646, 126] on input "Search" at bounding box center [662, 126] width 67 height 11
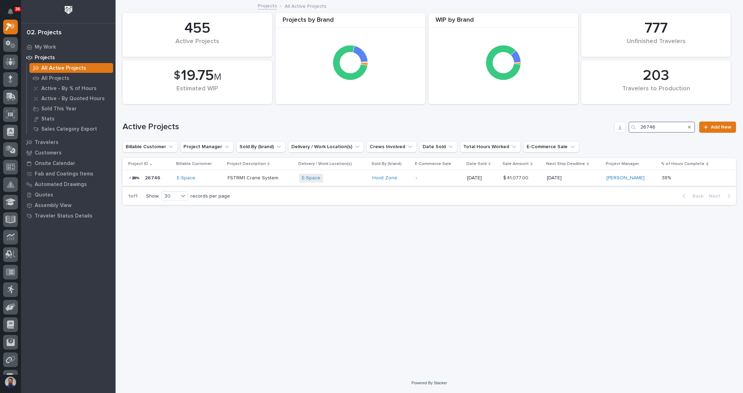
type input "26746"
click at [489, 180] on p "08/05/2025" at bounding box center [482, 178] width 30 height 6
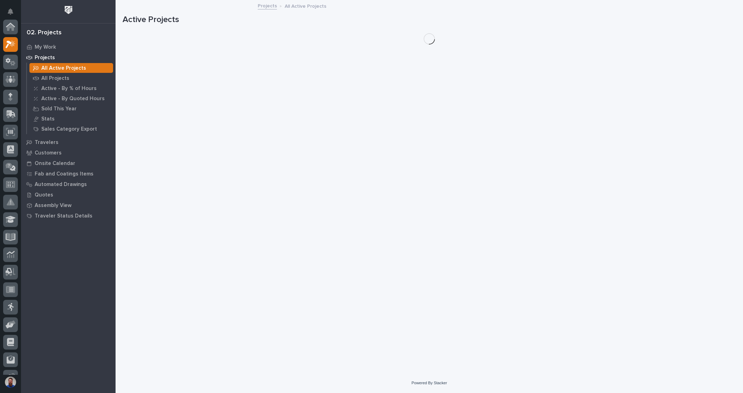
scroll to position [19, 0]
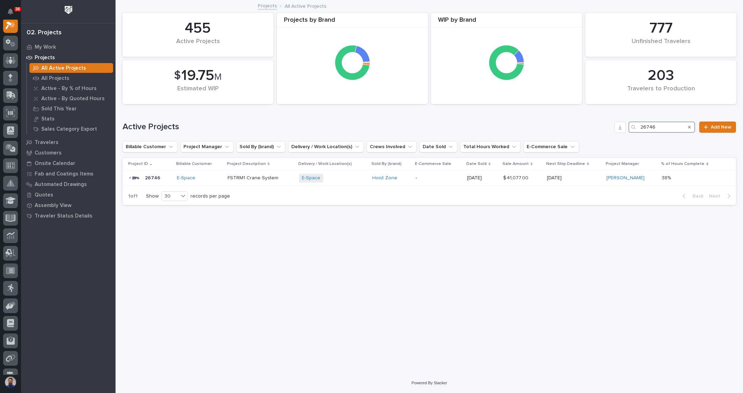
click at [671, 126] on input "26746" at bounding box center [662, 126] width 67 height 11
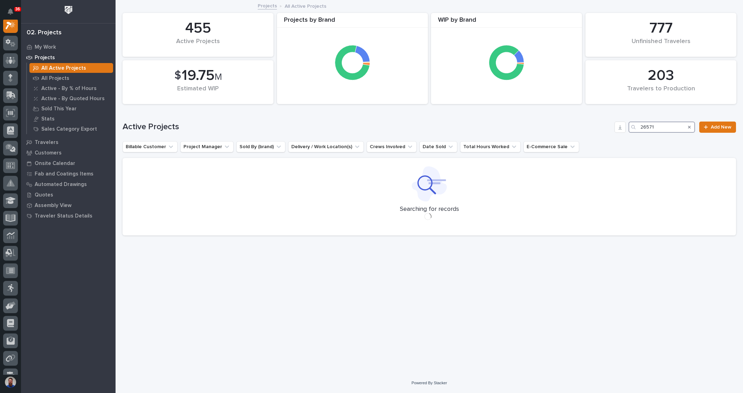
scroll to position [18, 0]
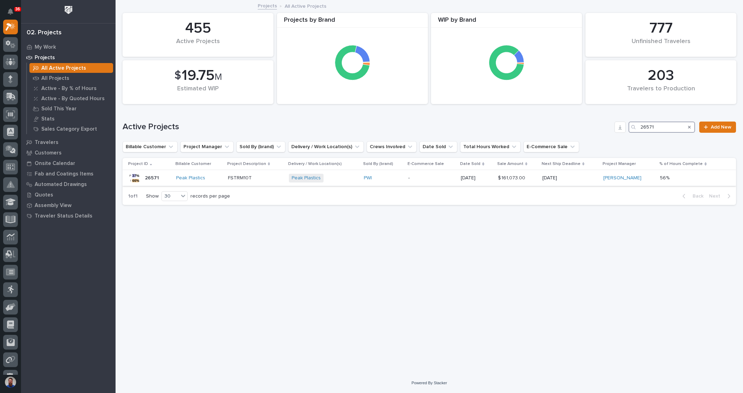
type input "26571"
click at [338, 179] on div "Peak Plastics + 0" at bounding box center [323, 178] width 69 height 9
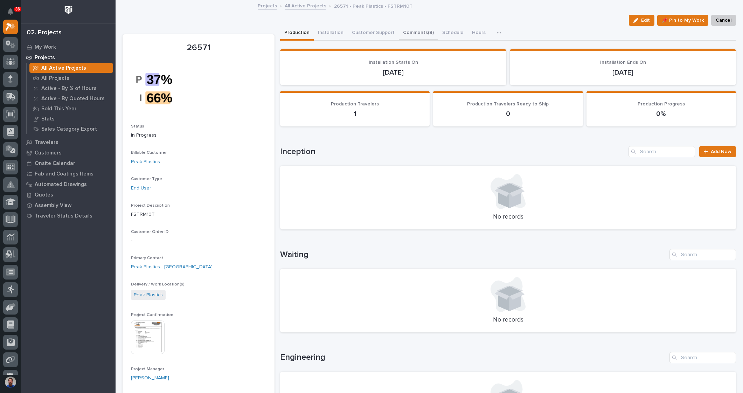
click at [416, 35] on button "Comments (8)" at bounding box center [418, 33] width 39 height 15
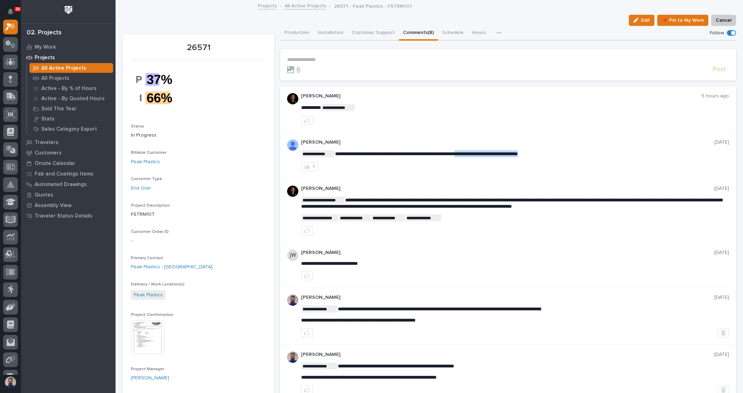
drag, startPoint x: 571, startPoint y: 151, endPoint x: 479, endPoint y: 155, distance: 92.9
click at [479, 155] on p "**********" at bounding box center [515, 153] width 428 height 7
drag, startPoint x: 479, startPoint y: 155, endPoint x: 463, endPoint y: 145, distance: 18.9
click at [478, 156] on p "**********" at bounding box center [515, 153] width 428 height 7
click at [297, 30] on button "Production" at bounding box center [297, 33] width 34 height 15
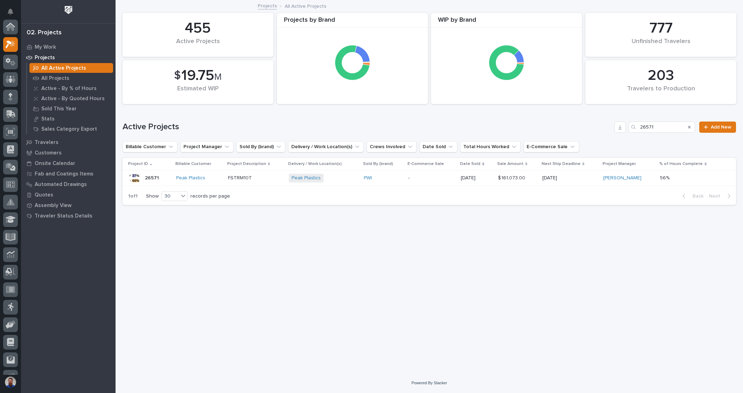
scroll to position [19, 0]
click at [666, 126] on input "26571" at bounding box center [662, 126] width 67 height 11
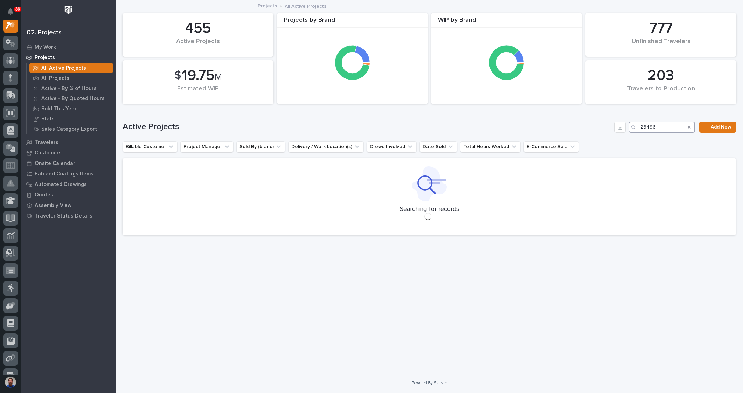
scroll to position [18, 0]
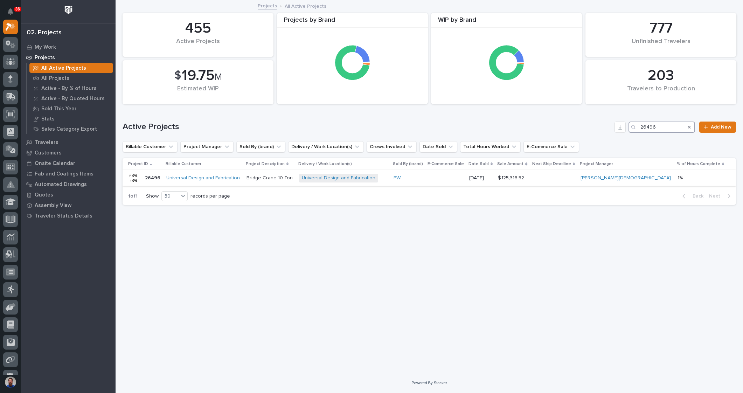
type input "26496"
click at [530, 179] on td "$ 125,316.52 $ 125,316.52" at bounding box center [512, 178] width 35 height 16
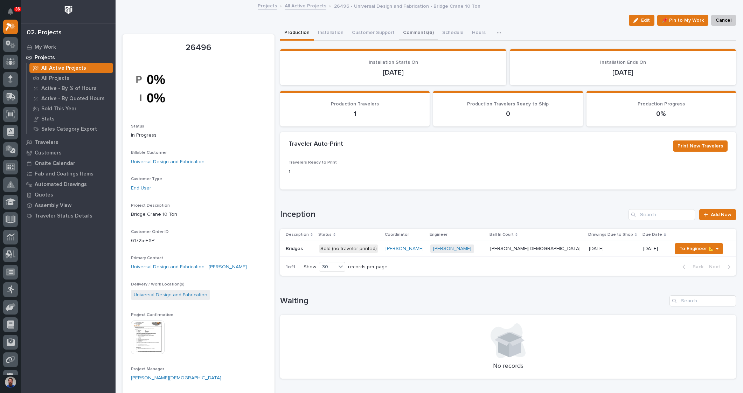
click at [418, 36] on button "Comments (6)" at bounding box center [418, 33] width 39 height 15
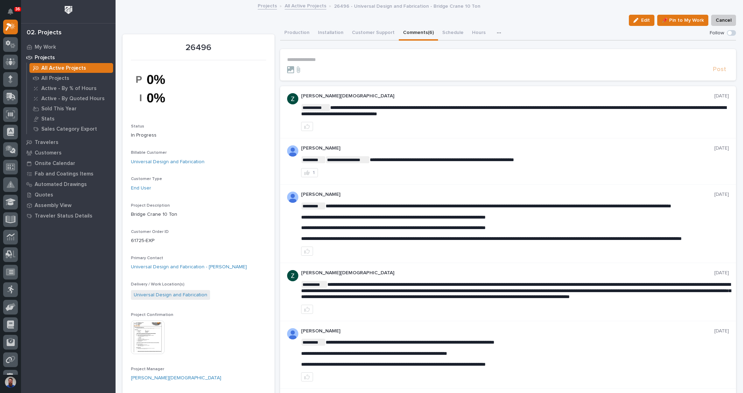
click at [542, 109] on span "**********" at bounding box center [513, 110] width 425 height 11
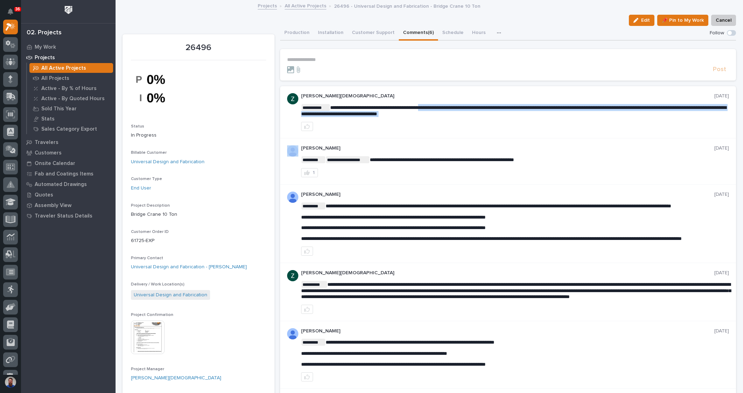
drag, startPoint x: 551, startPoint y: 121, endPoint x: 441, endPoint y: 108, distance: 110.4
click at [442, 108] on div "**********" at bounding box center [515, 112] width 428 height 38
click at [441, 108] on span "**********" at bounding box center [513, 110] width 425 height 11
drag, startPoint x: 489, startPoint y: 111, endPoint x: 453, endPoint y: 110, distance: 36.4
click at [453, 110] on p "**********" at bounding box center [515, 110] width 428 height 13
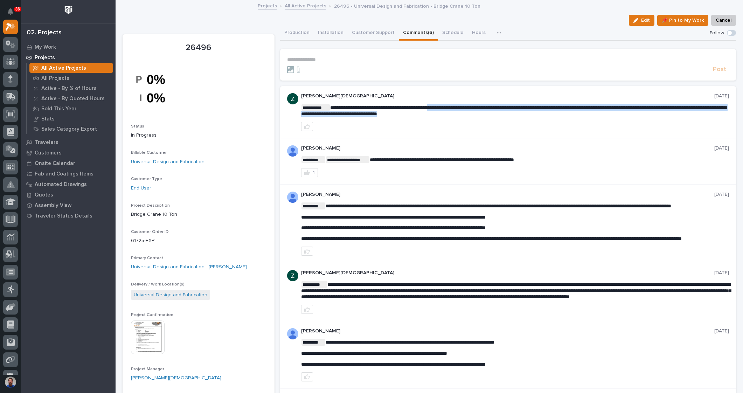
click at [453, 110] on p "**********" at bounding box center [515, 110] width 428 height 13
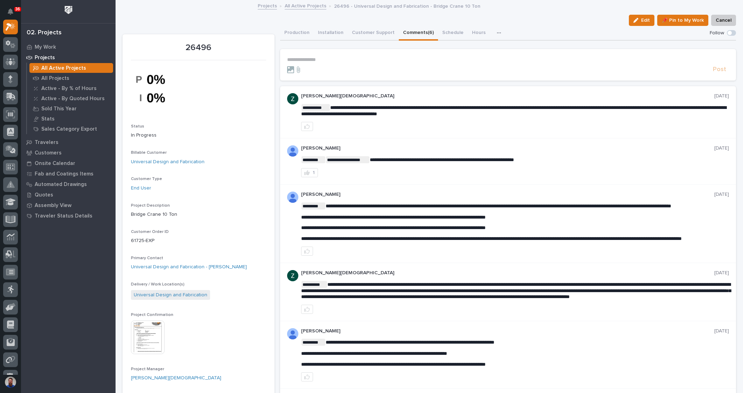
click at [532, 121] on div "**********" at bounding box center [515, 112] width 428 height 38
click at [300, 32] on button "Production" at bounding box center [297, 33] width 34 height 15
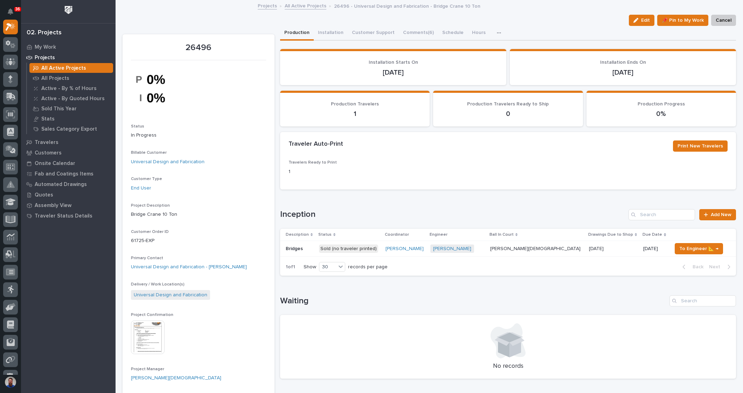
click at [373, 252] on div "Sold (no traveler printed)" at bounding box center [348, 248] width 59 height 9
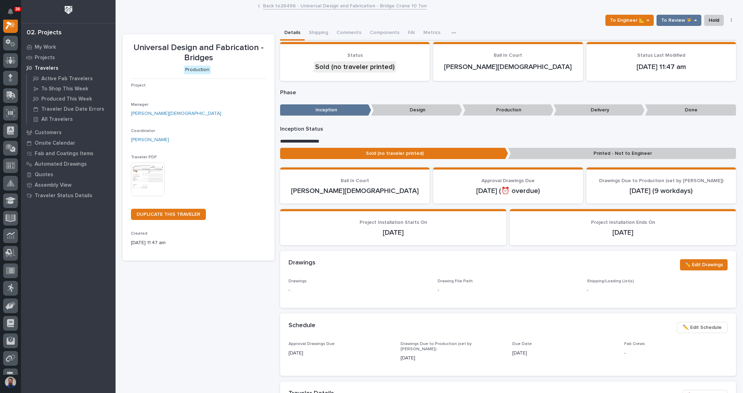
scroll to position [18, 0]
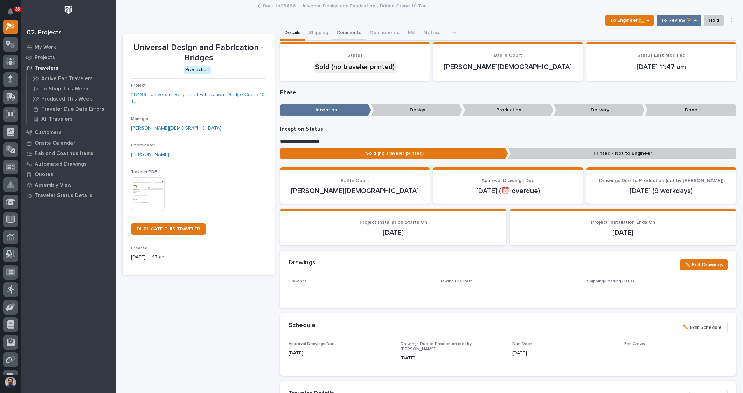
click at [349, 33] on button "Comments" at bounding box center [348, 33] width 33 height 15
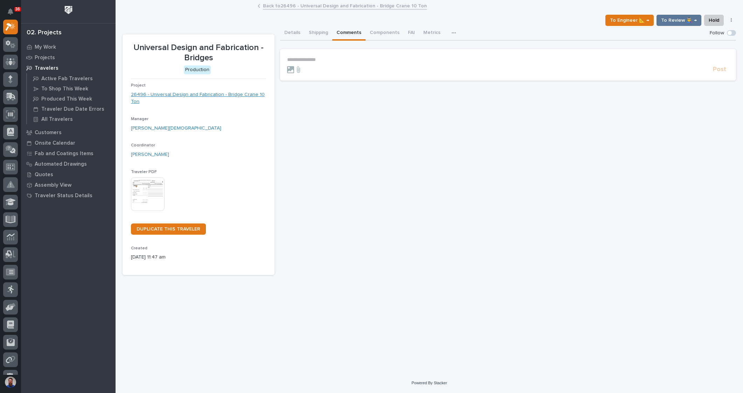
click at [233, 93] on link "26496 - Universal Design and Fabrication - Bridge Crane 10 Ton" at bounding box center [198, 98] width 135 height 15
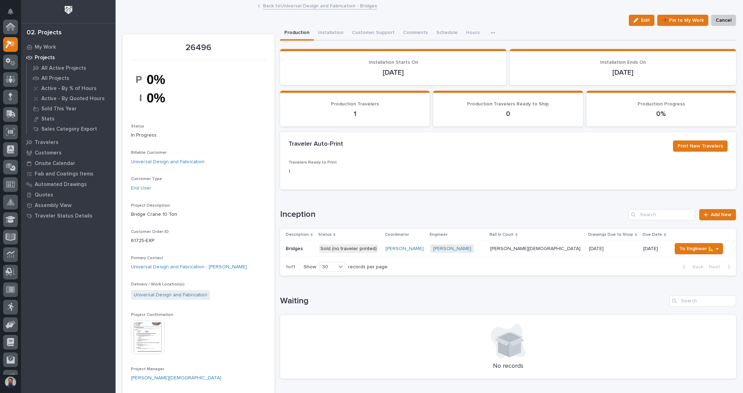
scroll to position [18, 0]
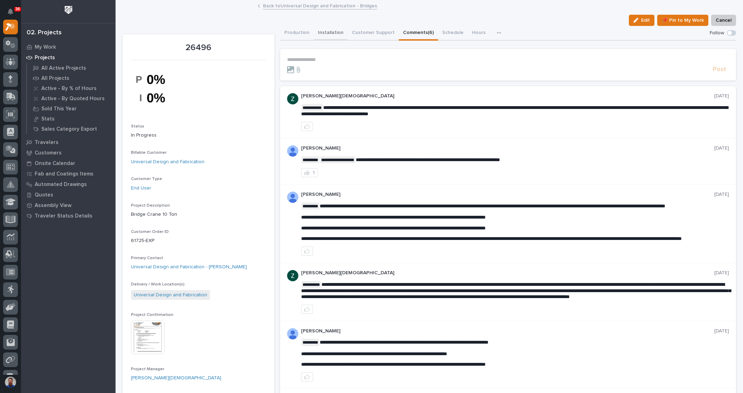
drag, startPoint x: 401, startPoint y: 39, endPoint x: 341, endPoint y: 37, distance: 60.2
click at [399, 39] on button "Comments (6)" at bounding box center [418, 33] width 39 height 15
click at [341, 37] on button "Installation" at bounding box center [331, 33] width 34 height 15
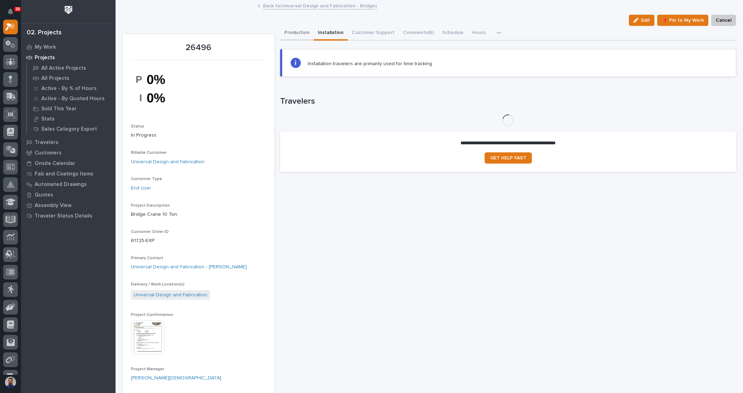
click at [280, 33] on button "Production" at bounding box center [297, 33] width 34 height 15
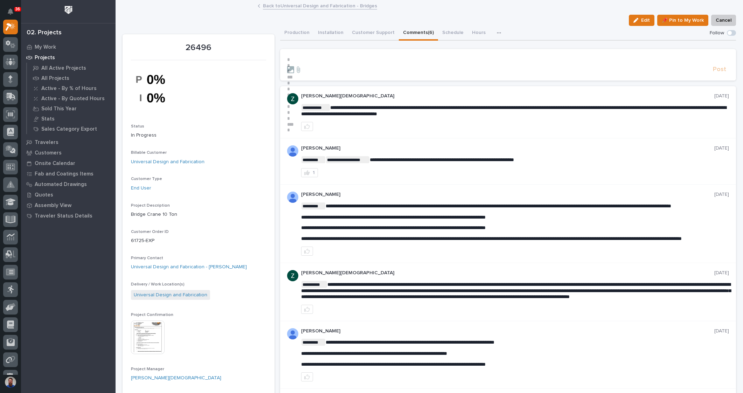
click at [411, 35] on button "Comments (6)" at bounding box center [418, 33] width 39 height 15
click at [438, 160] on span "**********" at bounding box center [442, 159] width 144 height 5
drag, startPoint x: 571, startPoint y: 157, endPoint x: 430, endPoint y: 159, distance: 141.1
click at [430, 159] on p "**********" at bounding box center [515, 159] width 428 height 7
click at [429, 159] on span "**********" at bounding box center [442, 159] width 144 height 5
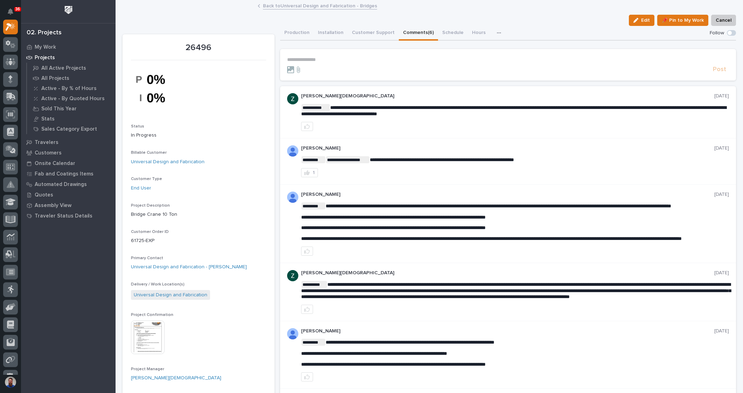
click at [319, 64] on form "**********" at bounding box center [508, 65] width 442 height 17
click at [321, 62] on p "**********" at bounding box center [508, 60] width 442 height 6
click at [354, 60] on p "**********" at bounding box center [508, 60] width 442 height 6
click at [354, 61] on p "**********" at bounding box center [508, 60] width 442 height 6
click at [10, 11] on icon "Notifications" at bounding box center [11, 11] width 6 height 6
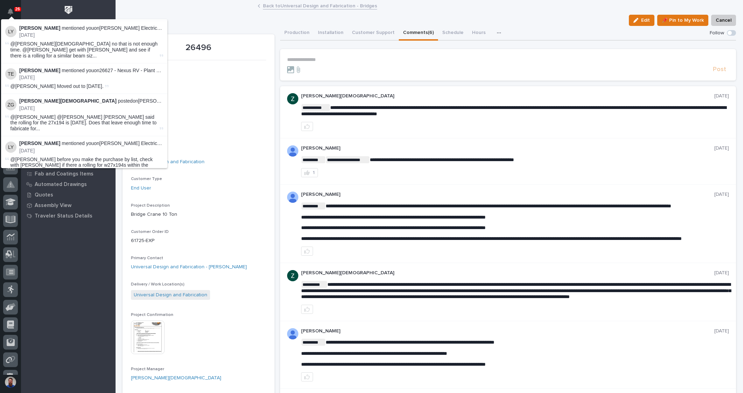
scroll to position [4767, 0]
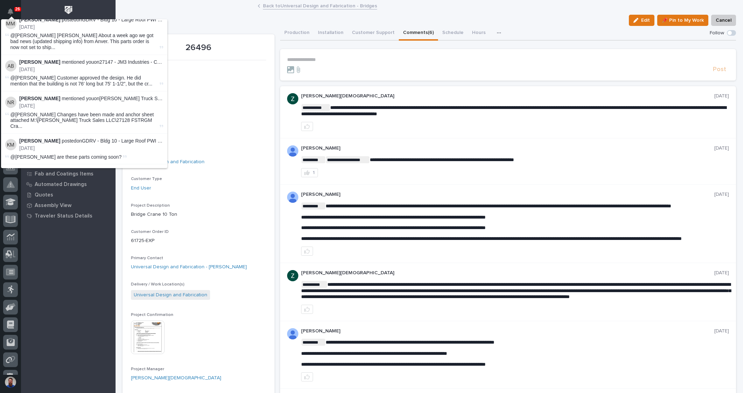
click at [84, 390] on button "Load more" at bounding box center [85, 395] width 166 height 11
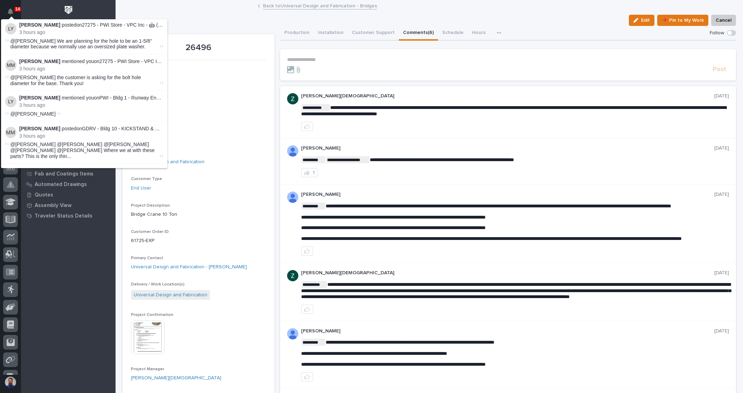
scroll to position [0, 0]
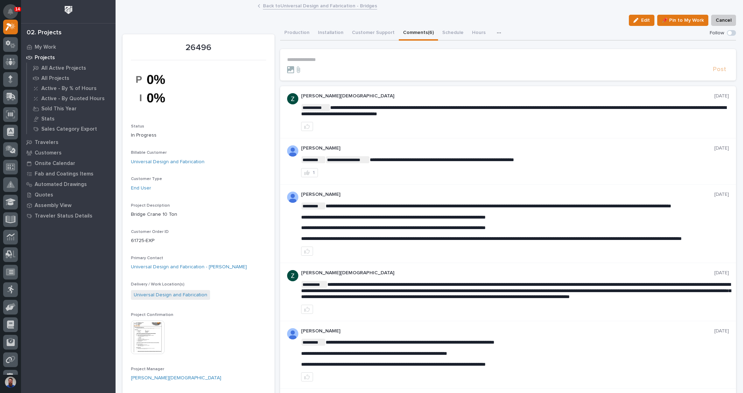
click at [12, 10] on icon "Notifications" at bounding box center [11, 11] width 6 height 6
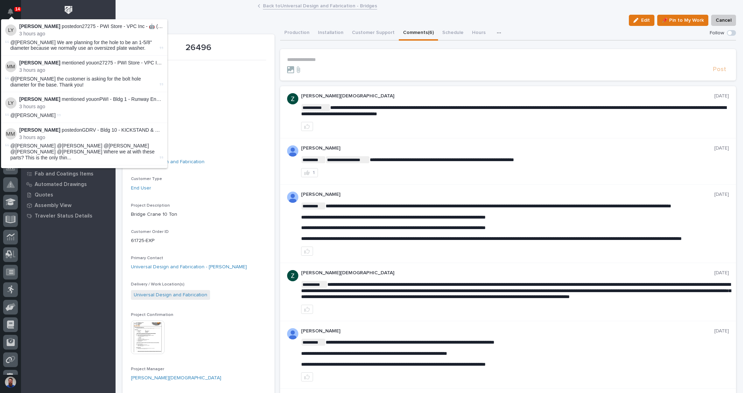
click at [14, 10] on div "14" at bounding box center [17, 9] width 7 height 5
click at [342, 57] on p "**********" at bounding box center [508, 60] width 442 height 6
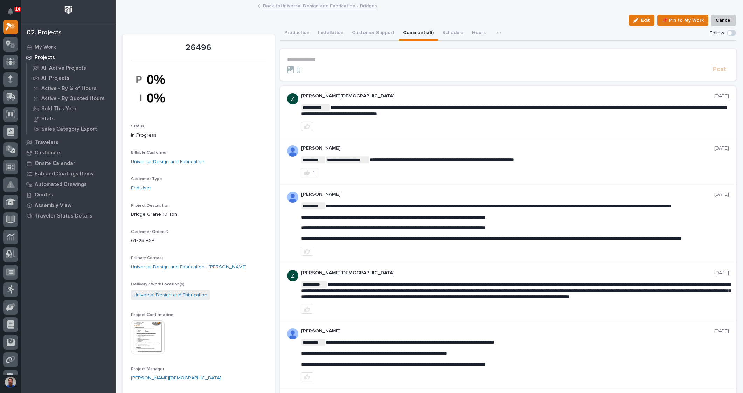
click at [348, 59] on p "**********" at bounding box center [508, 60] width 442 height 6
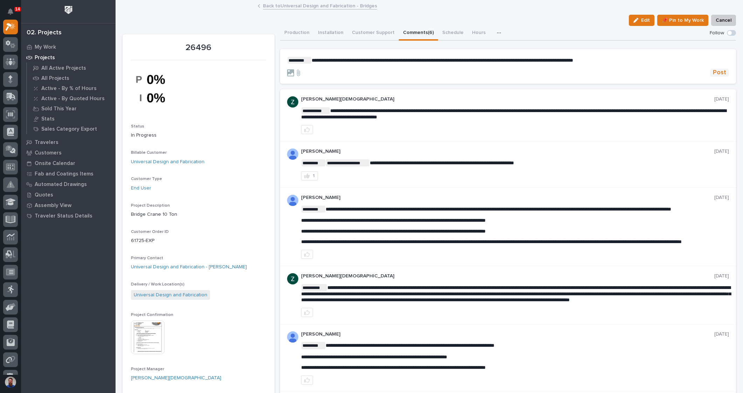
click at [713, 75] on span "Post" at bounding box center [719, 73] width 13 height 8
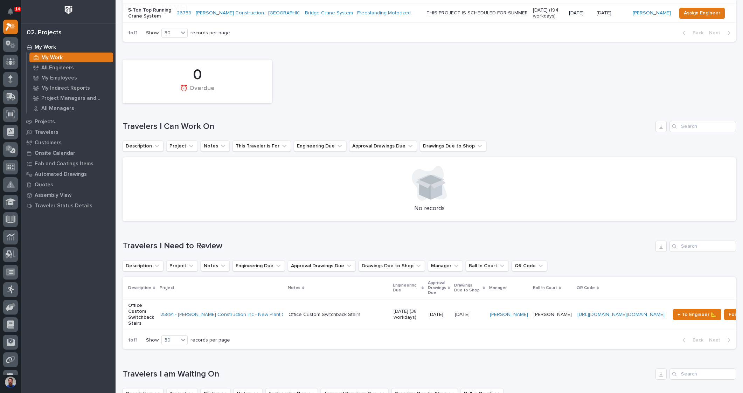
scroll to position [280, 0]
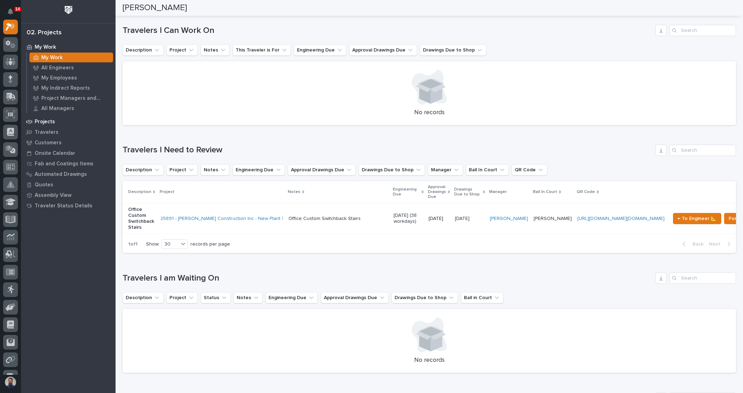
click at [55, 121] on div "Projects" at bounding box center [68, 122] width 91 height 10
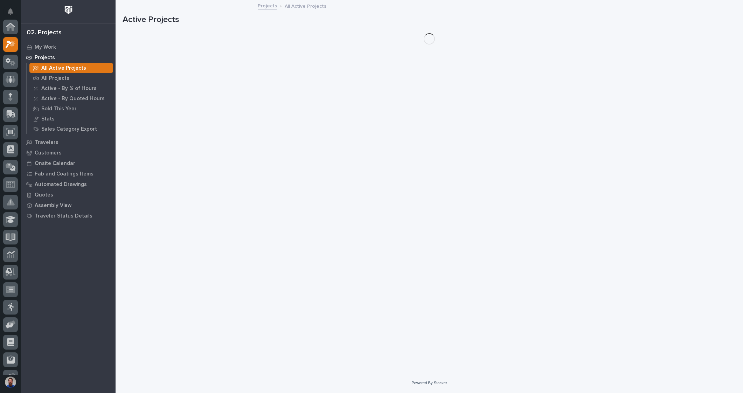
scroll to position [18, 0]
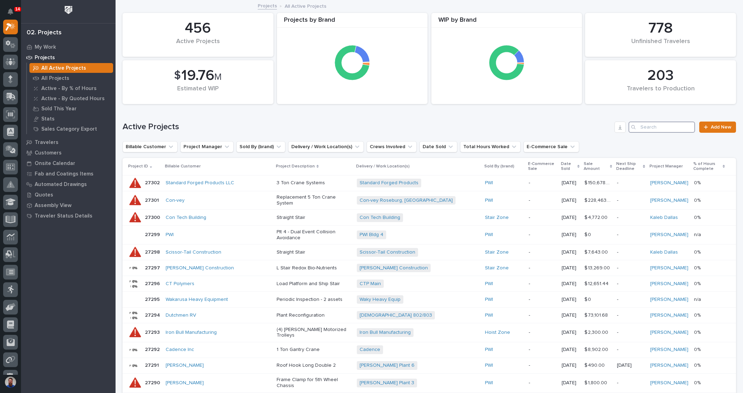
click at [659, 127] on input "Search" at bounding box center [662, 126] width 67 height 11
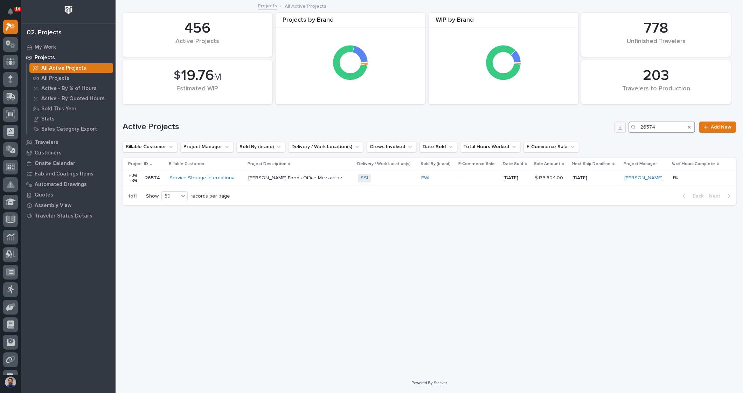
drag, startPoint x: 672, startPoint y: 127, endPoint x: 623, endPoint y: 128, distance: 49.0
click at [623, 128] on div "Active Projects 26574 Add New" at bounding box center [429, 126] width 613 height 11
click at [662, 128] on input "26665" at bounding box center [662, 126] width 67 height 11
type input "26723"
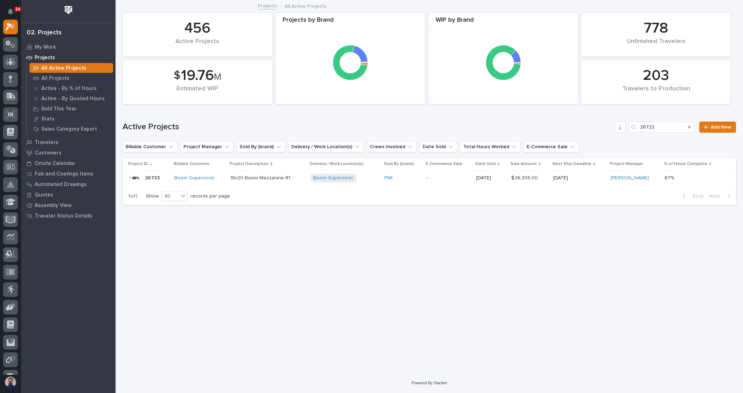
click at [260, 179] on p "18x20 Boom Mezzanine R1" at bounding box center [267, 178] width 75 height 6
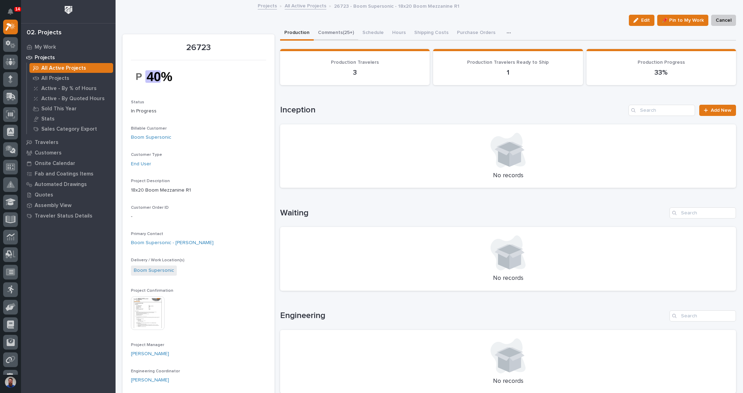
click at [341, 32] on button "Comments (25+)" at bounding box center [336, 33] width 44 height 15
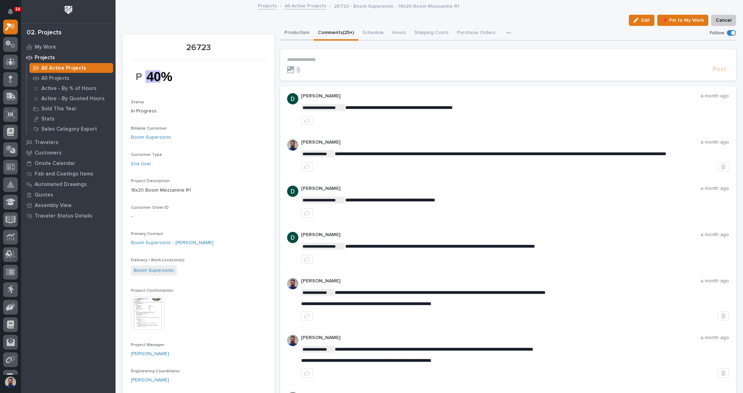
click at [297, 33] on button "Production" at bounding box center [297, 33] width 34 height 15
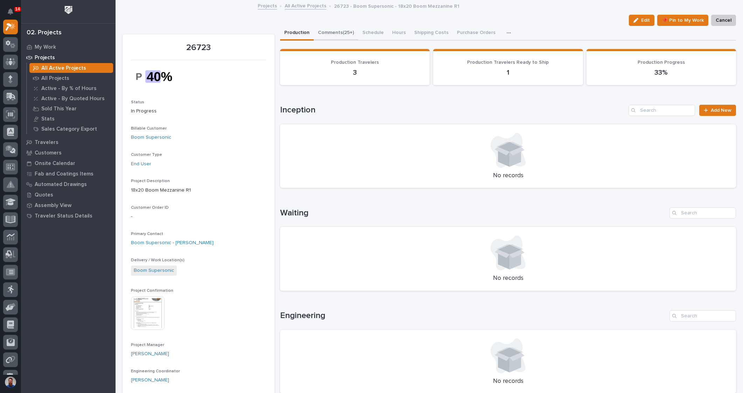
click at [331, 34] on button "Comments (25+)" at bounding box center [336, 33] width 44 height 15
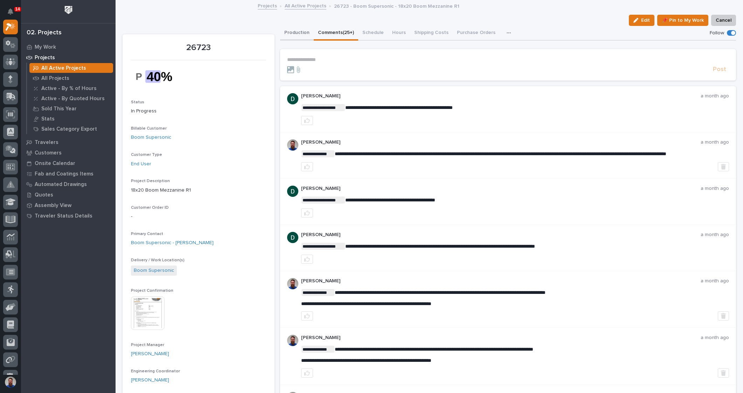
click at [282, 35] on button "Production" at bounding box center [297, 33] width 34 height 15
